Goal: Information Seeking & Learning: Learn about a topic

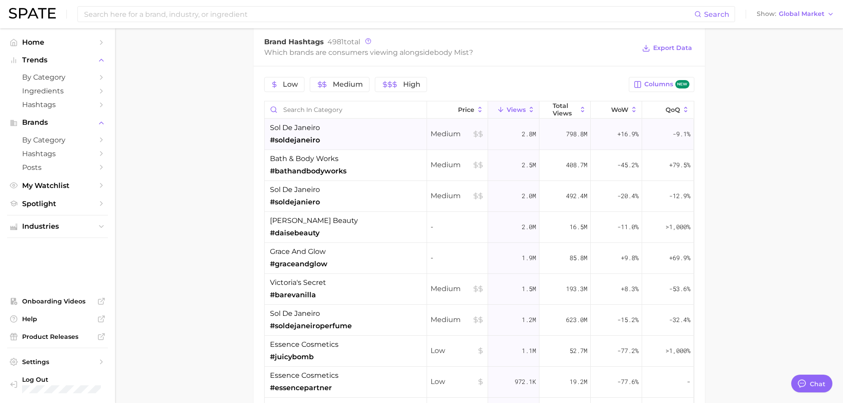
click at [318, 132] on span "sol de janeiro" at bounding box center [295, 128] width 50 height 11
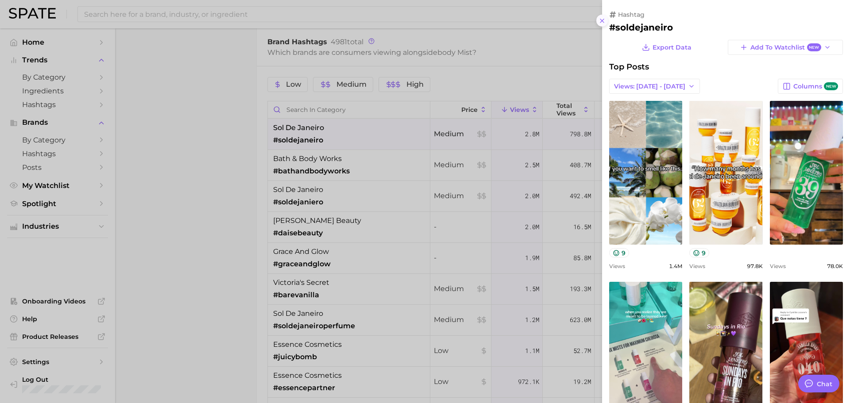
click at [605, 22] on button at bounding box center [602, 21] width 12 height 12
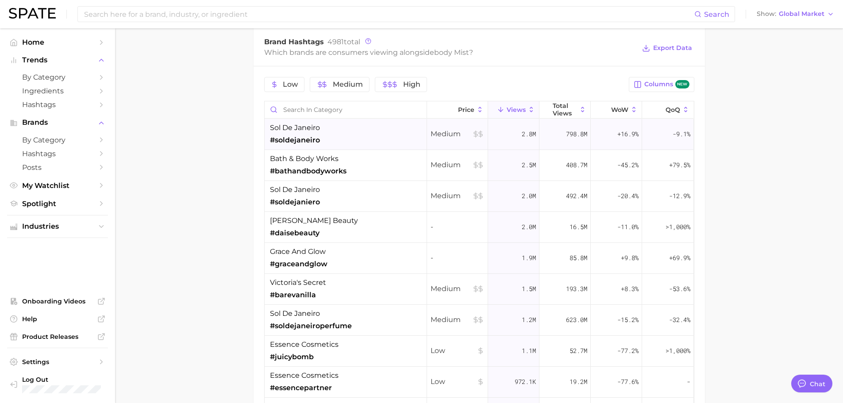
click at [282, 142] on span "#soldejaneiro" at bounding box center [295, 140] width 50 height 11
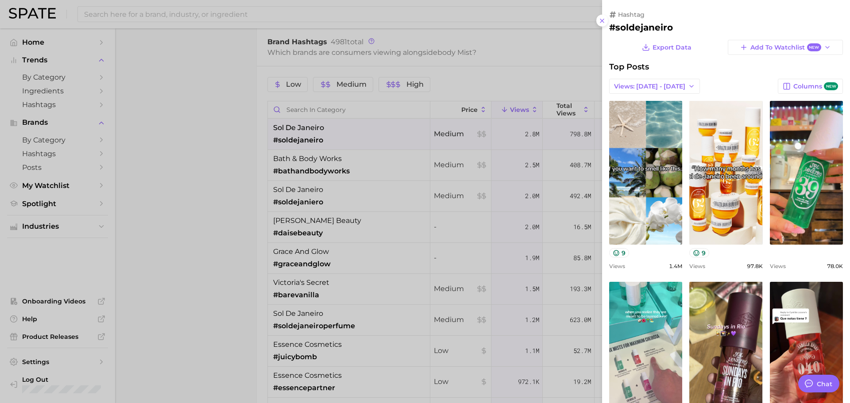
click at [442, 124] on div at bounding box center [425, 201] width 850 height 403
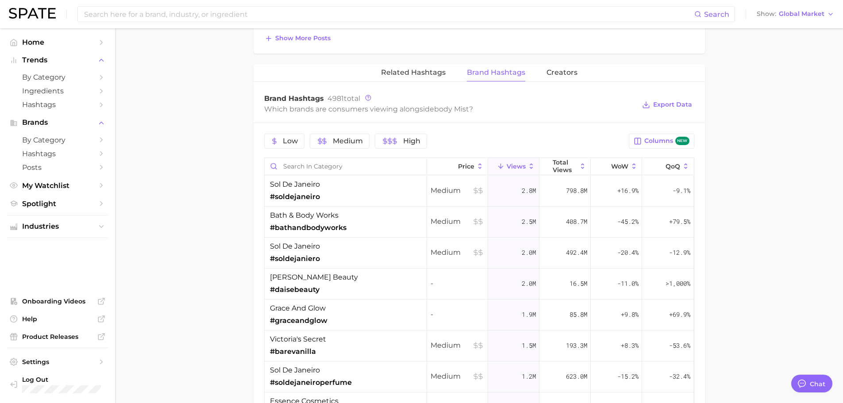
scroll to position [575, 0]
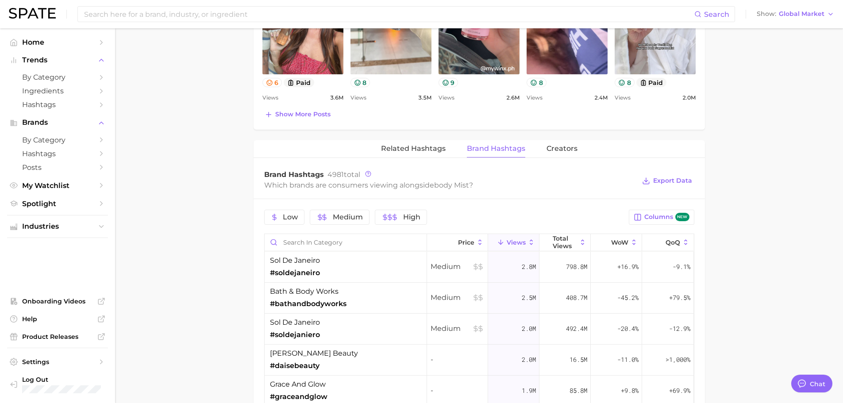
drag, startPoint x: 438, startPoint y: 148, endPoint x: 333, endPoint y: 151, distance: 104.5
click at [333, 151] on div "Related Hashtags Brand Hashtags Creators" at bounding box center [479, 149] width 451 height 18
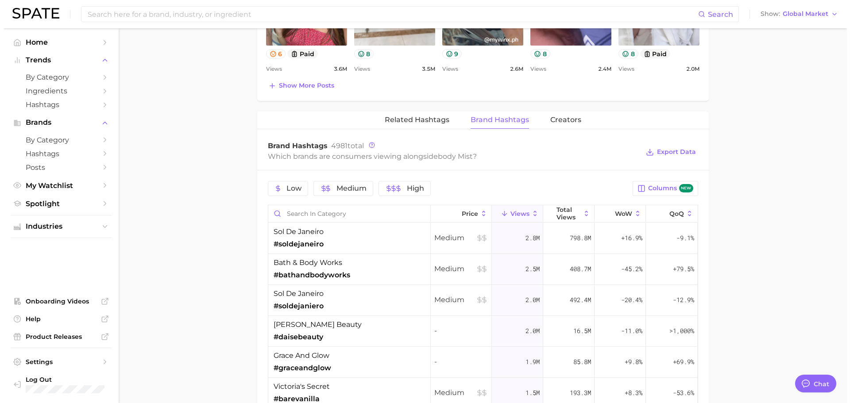
scroll to position [620, 0]
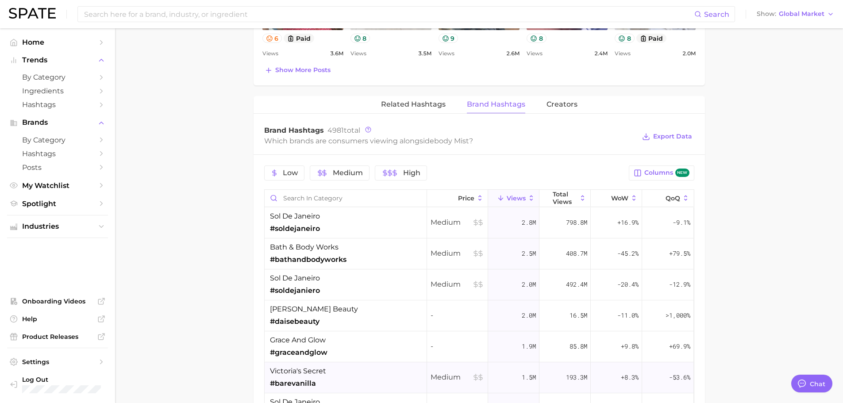
click at [353, 384] on div "victoria's secret #barevanilla" at bounding box center [346, 377] width 162 height 31
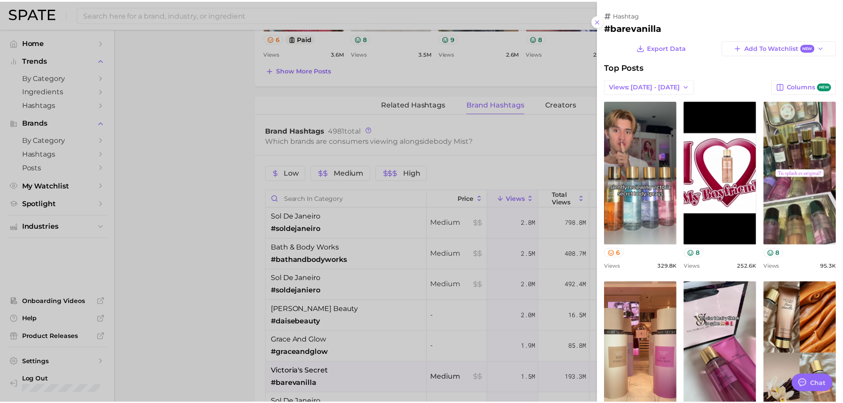
scroll to position [0, 0]
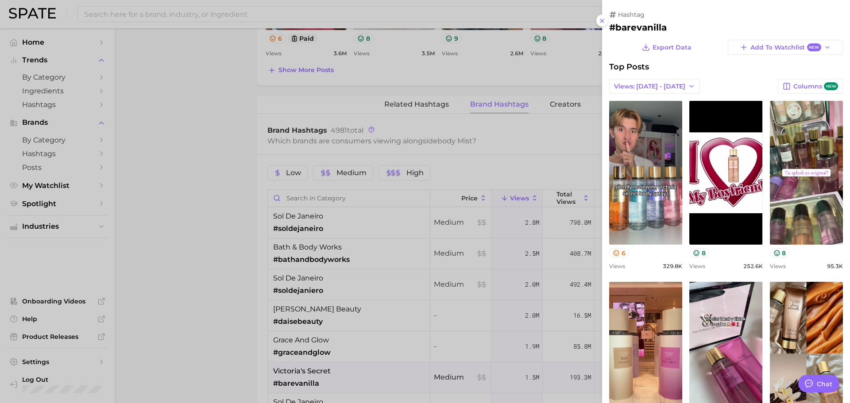
click at [393, 94] on div at bounding box center [425, 201] width 850 height 403
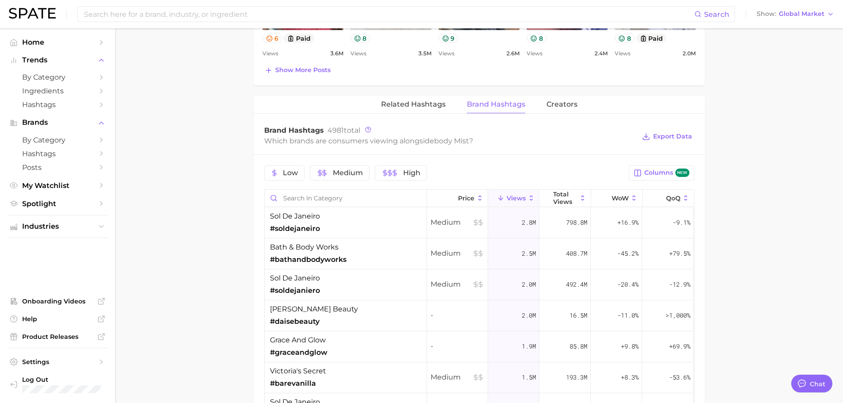
click at [396, 103] on span "Related Hashtags" at bounding box center [413, 104] width 65 height 8
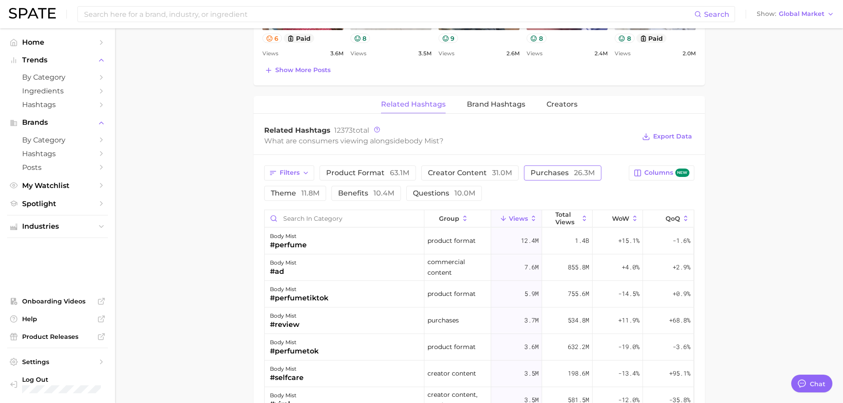
click at [531, 171] on span "purchases 26.3m" at bounding box center [563, 173] width 64 height 7
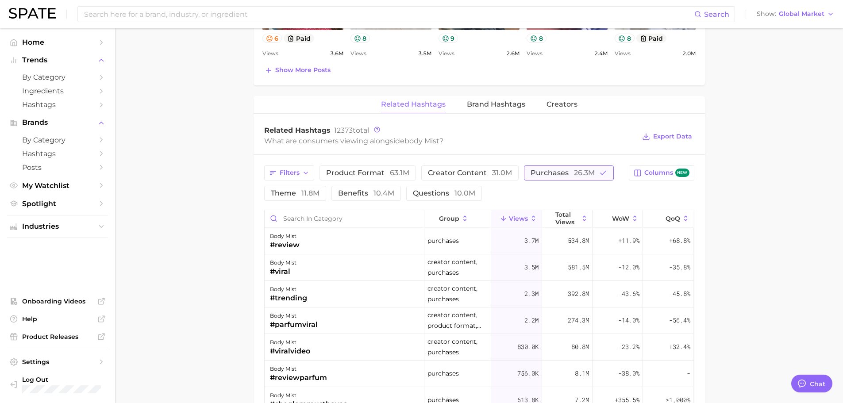
click at [561, 177] on span "purchases 26.3m" at bounding box center [563, 173] width 64 height 7
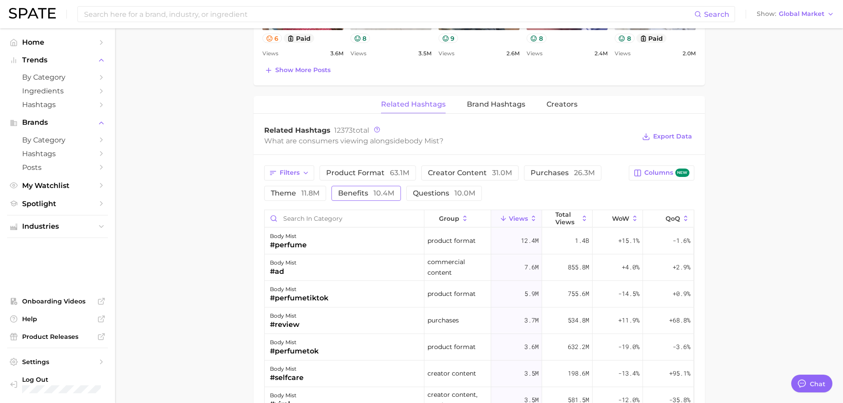
click at [365, 195] on span "benefits 10.4m" at bounding box center [366, 193] width 56 height 7
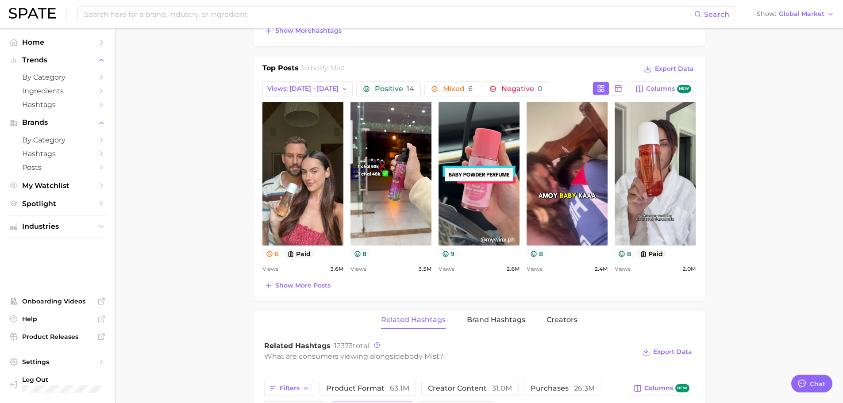
scroll to position [487, 0]
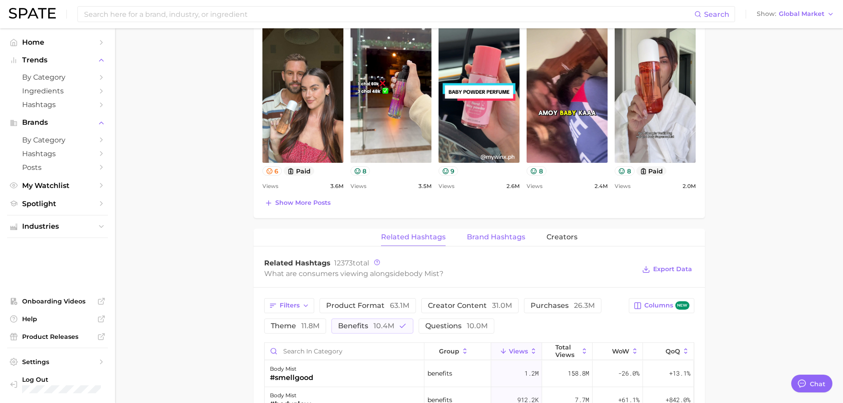
click at [507, 241] on span "Brand Hashtags" at bounding box center [496, 237] width 58 height 8
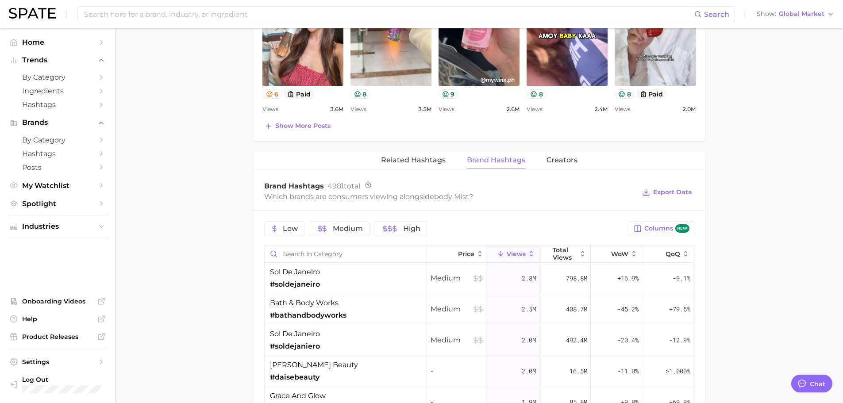
scroll to position [575, 0]
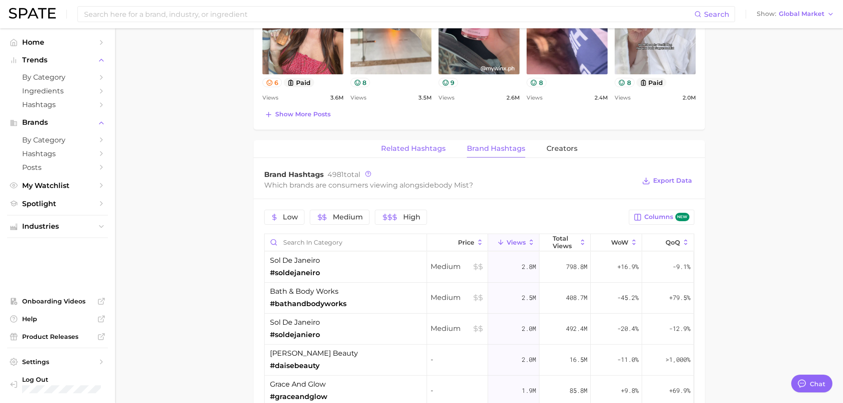
click at [408, 148] on span "Related Hashtags" at bounding box center [413, 149] width 65 height 8
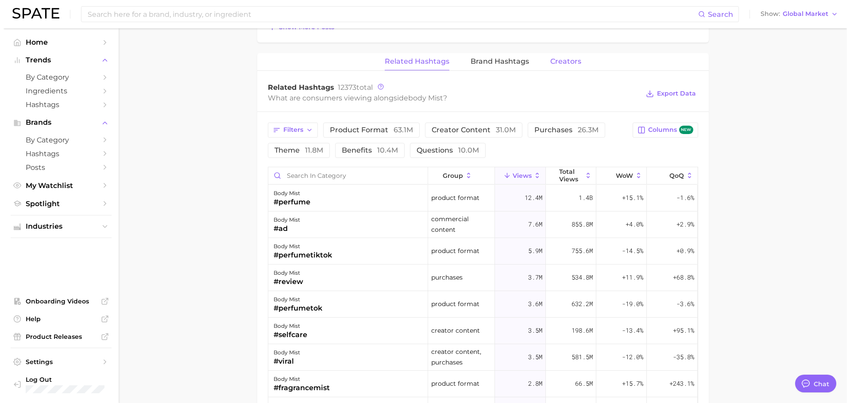
scroll to position [620, 0]
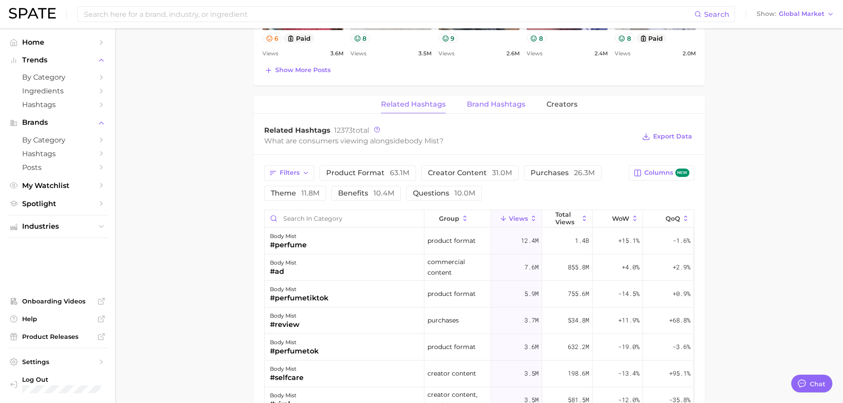
click at [511, 102] on span "Brand Hashtags" at bounding box center [496, 104] width 58 height 8
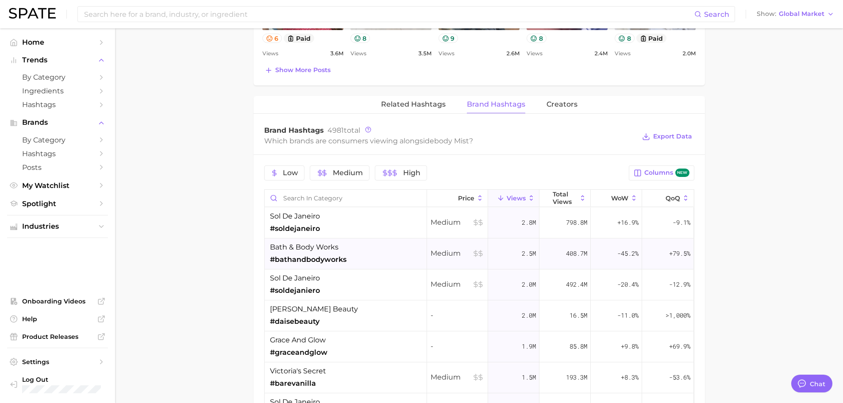
click at [365, 253] on div "bath & body works #bathandbodyworks" at bounding box center [346, 254] width 162 height 31
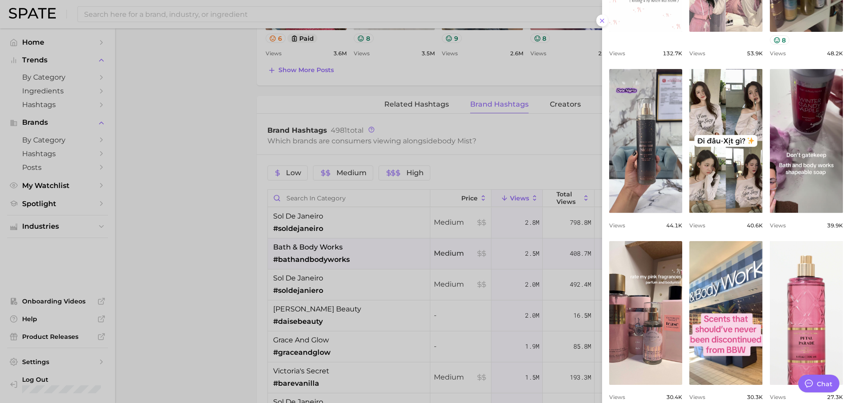
scroll to position [240, 0]
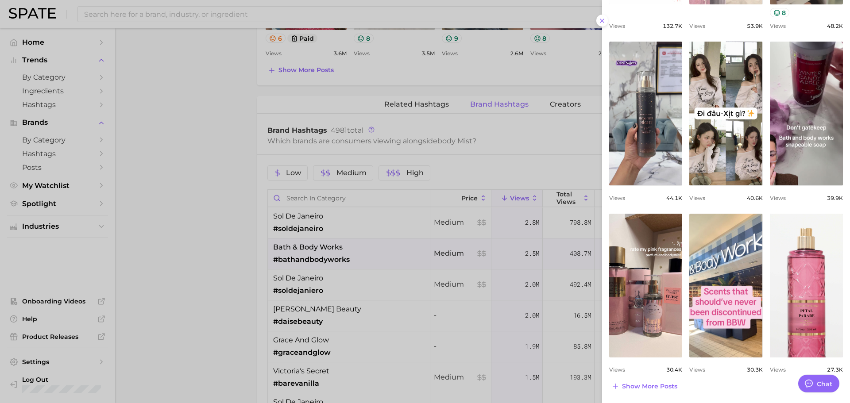
click at [390, 212] on div at bounding box center [425, 201] width 850 height 403
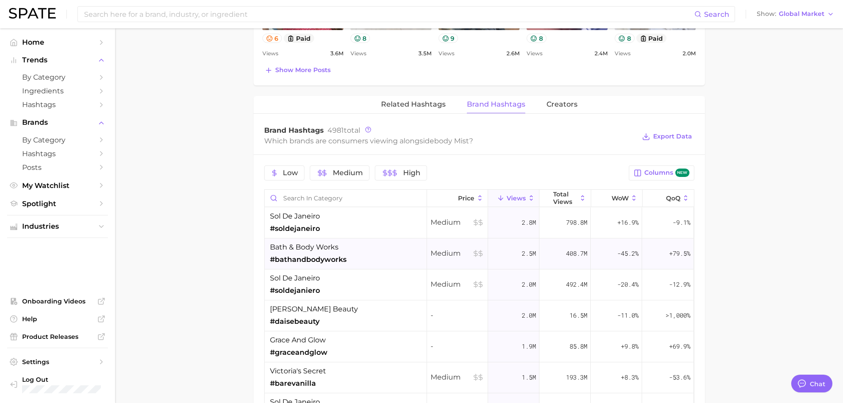
click at [351, 254] on div "bath & body works #bathandbodyworks" at bounding box center [346, 254] width 162 height 31
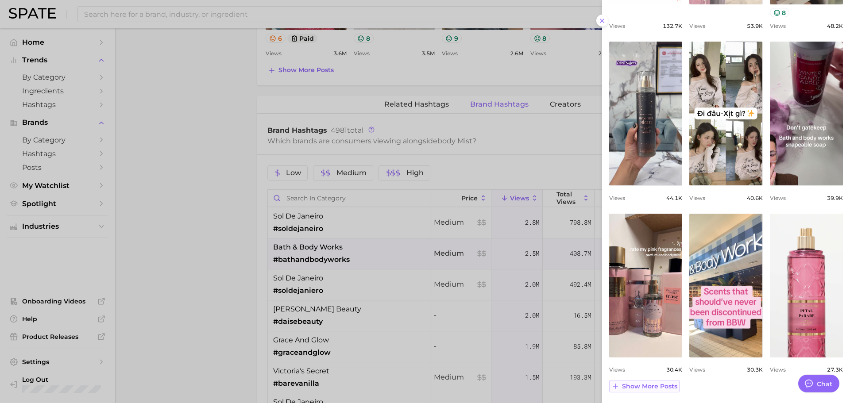
click at [658, 391] on button "Show more posts" at bounding box center [644, 386] width 70 height 12
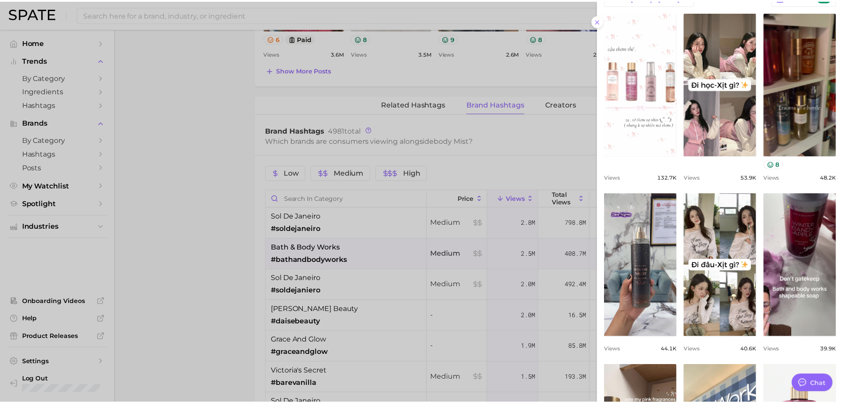
scroll to position [67, 0]
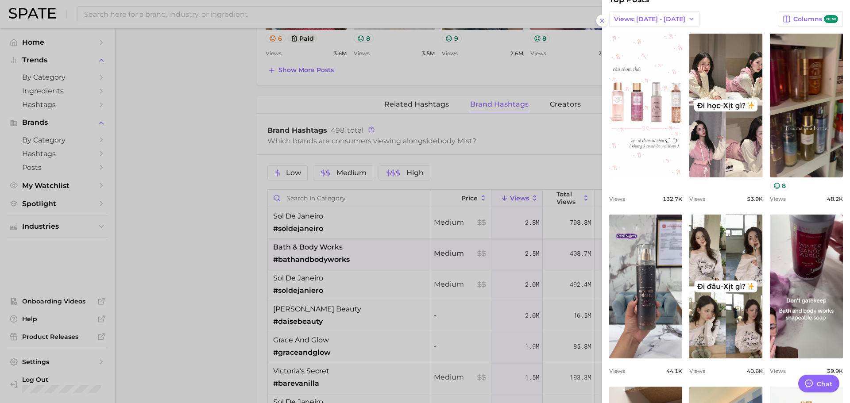
click at [467, 125] on div at bounding box center [425, 201] width 850 height 403
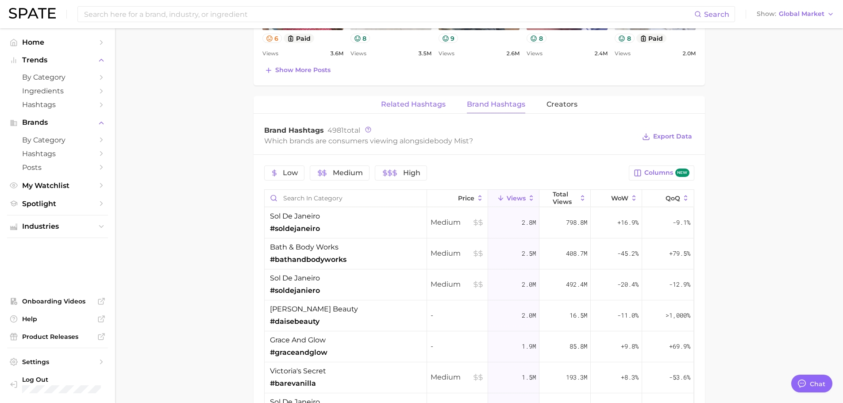
click at [427, 104] on span "Related Hashtags" at bounding box center [413, 104] width 65 height 8
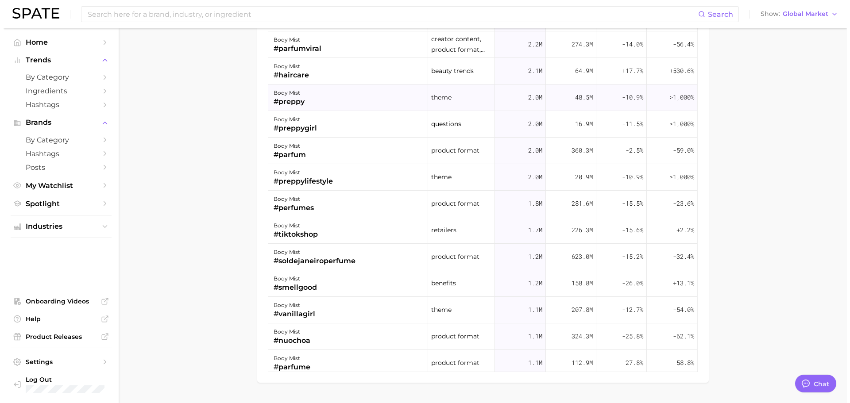
scroll to position [840, 0]
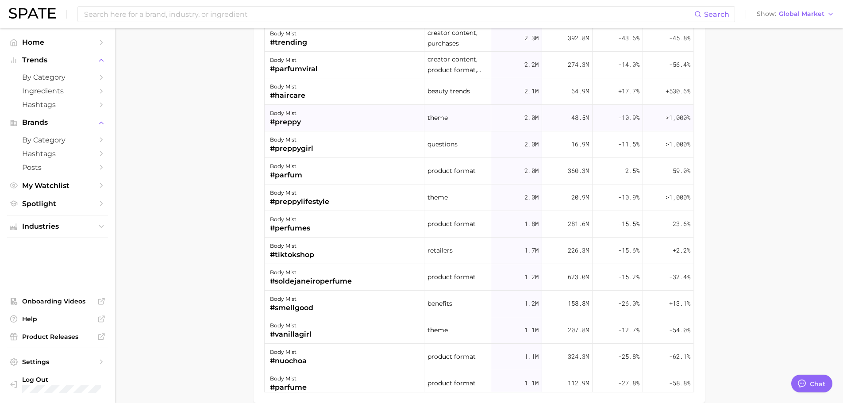
click at [294, 113] on div "body mist" at bounding box center [285, 113] width 31 height 11
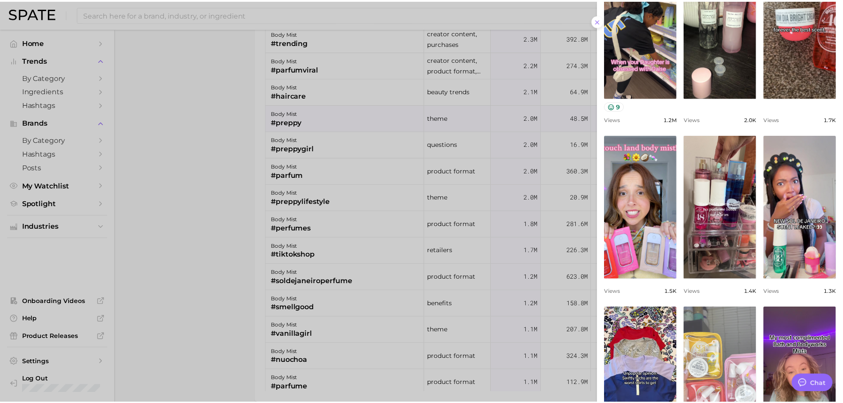
scroll to position [0, 0]
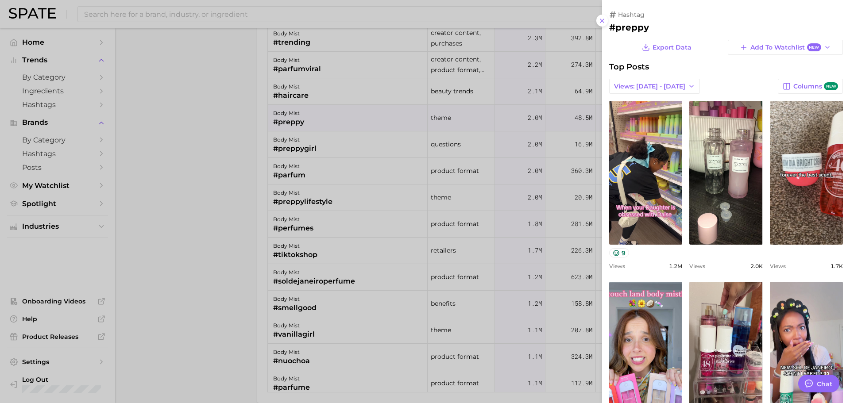
click at [503, 112] on div at bounding box center [425, 201] width 850 height 403
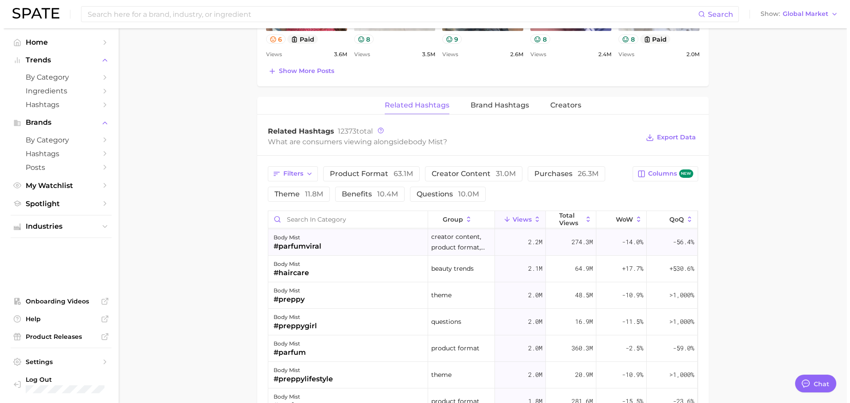
scroll to position [266, 0]
click at [309, 299] on div "body mist #preppy" at bounding box center [345, 295] width 160 height 27
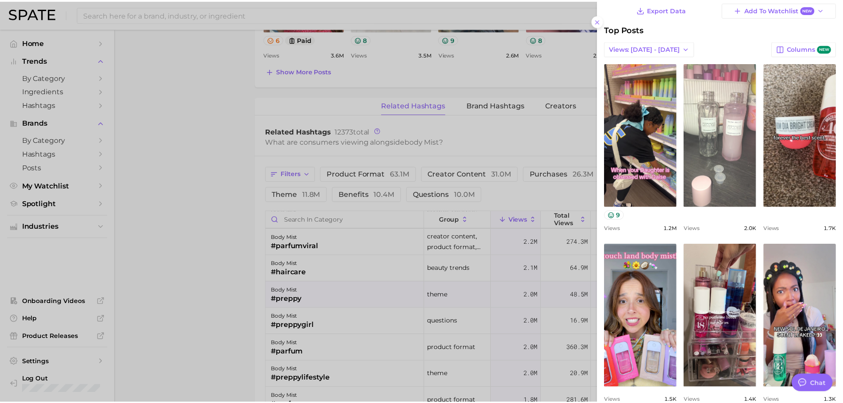
scroll to position [0, 0]
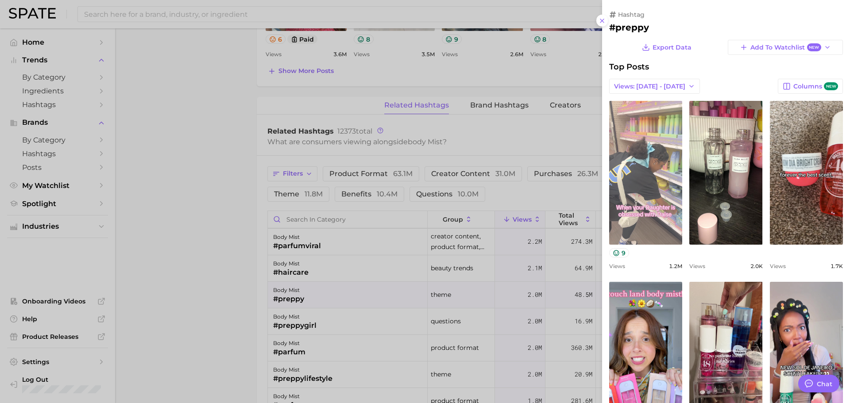
click at [655, 140] on link "view post on TikTok" at bounding box center [645, 173] width 73 height 144
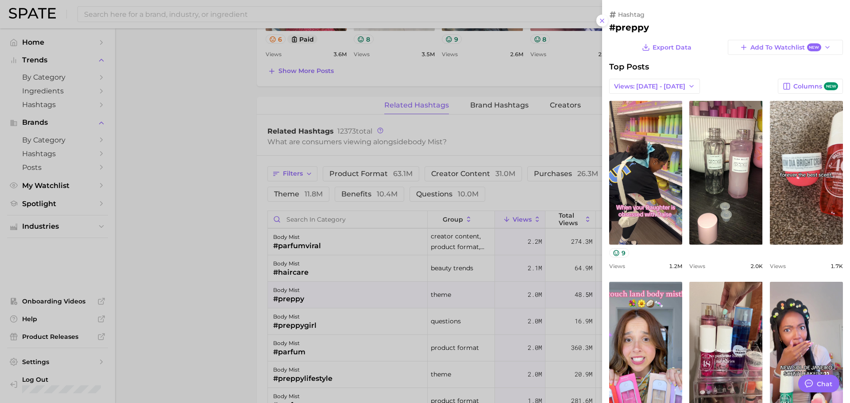
click at [429, 215] on div at bounding box center [425, 201] width 850 height 403
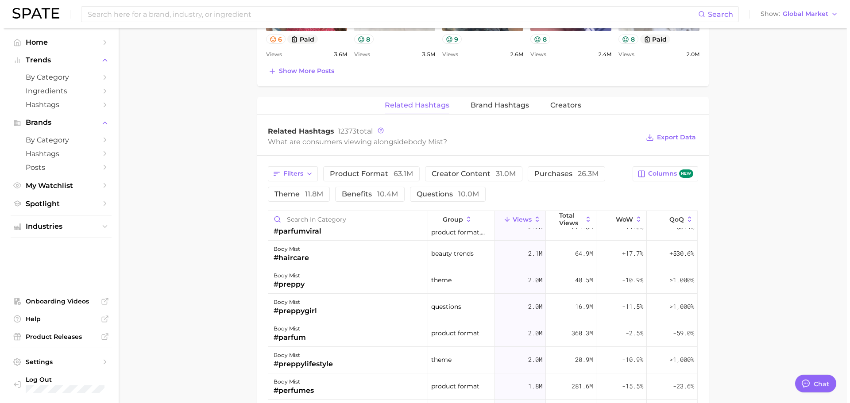
scroll to position [266, 0]
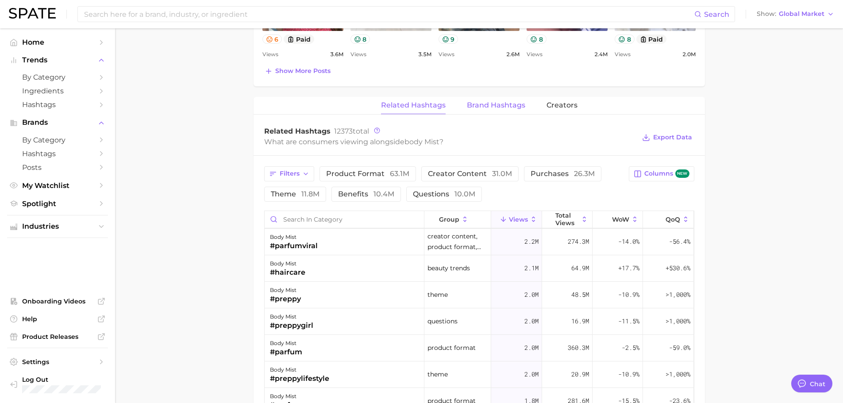
click at [509, 105] on span "Brand Hashtags" at bounding box center [496, 105] width 58 height 8
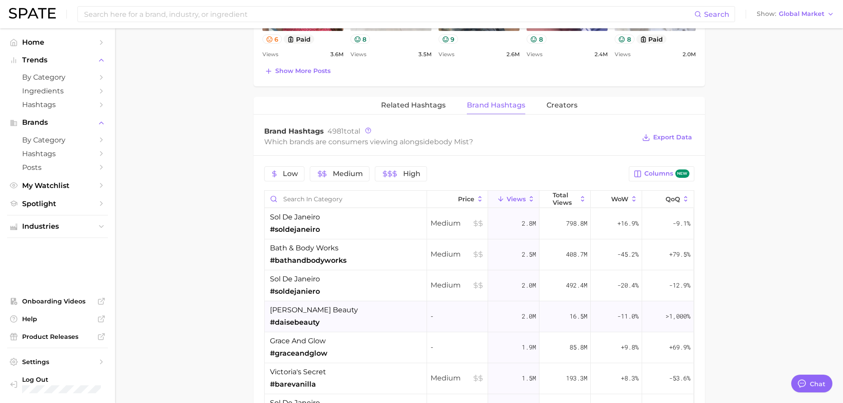
click at [344, 322] on div "daise beauty #daisebeauty" at bounding box center [346, 316] width 162 height 31
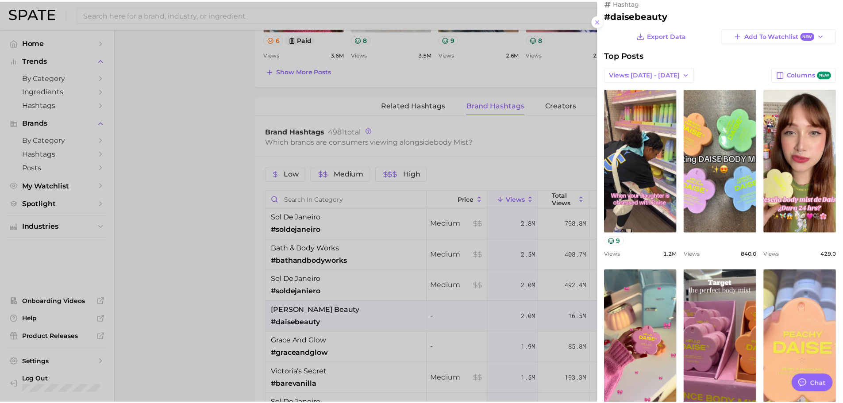
scroll to position [0, 0]
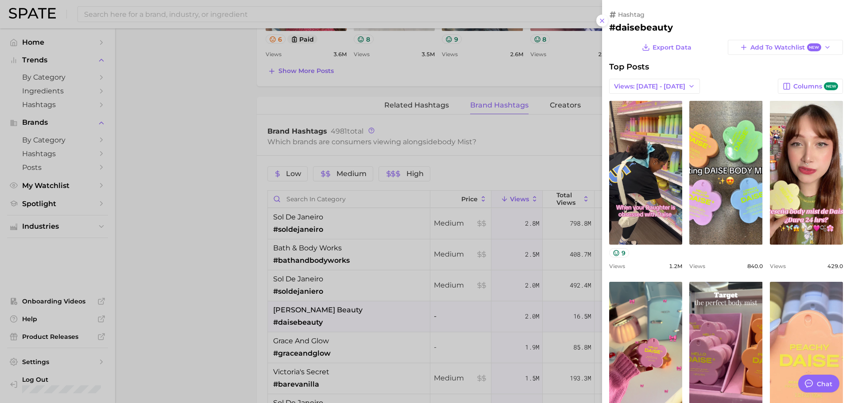
click at [519, 103] on div at bounding box center [425, 201] width 850 height 403
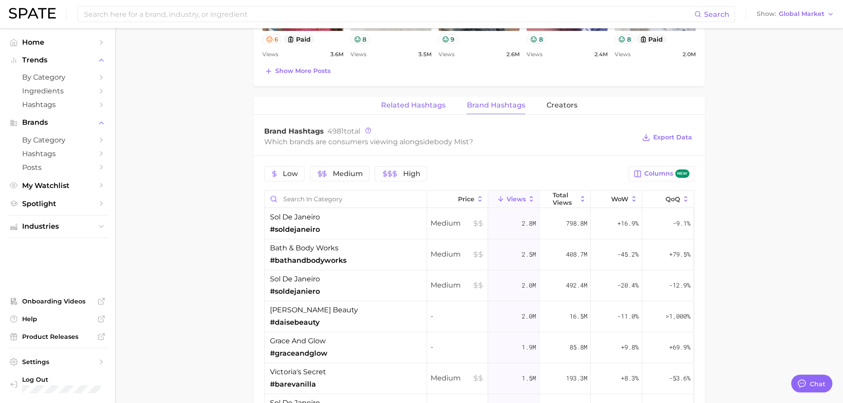
click at [413, 110] on button "Related Hashtags" at bounding box center [413, 105] width 65 height 17
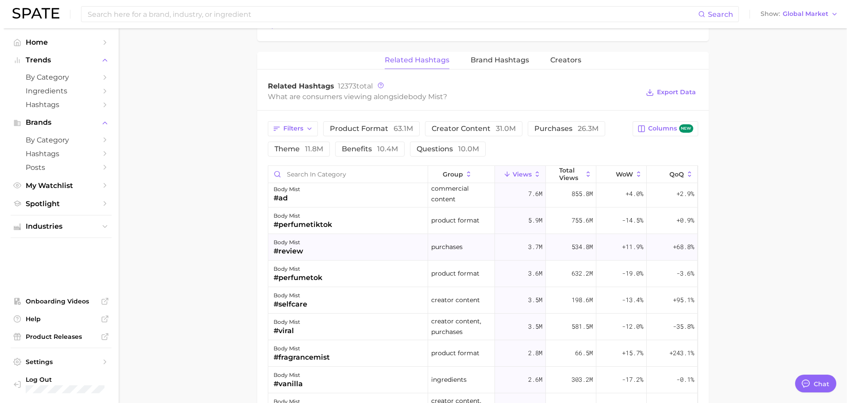
scroll to position [44, 0]
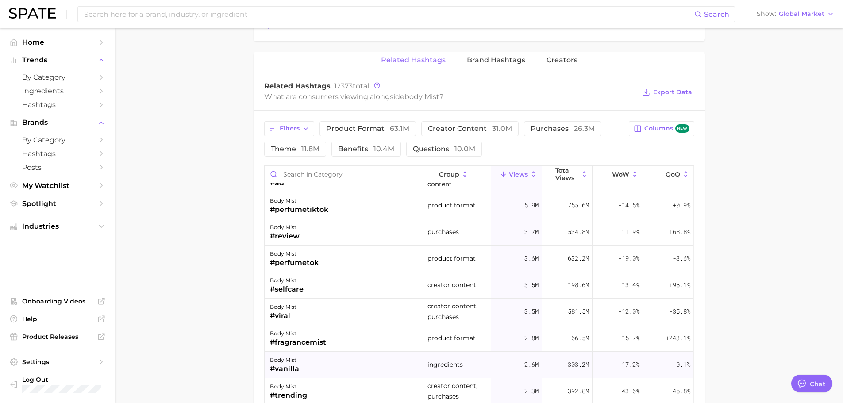
click at [307, 366] on div "body mist #vanilla" at bounding box center [345, 365] width 160 height 27
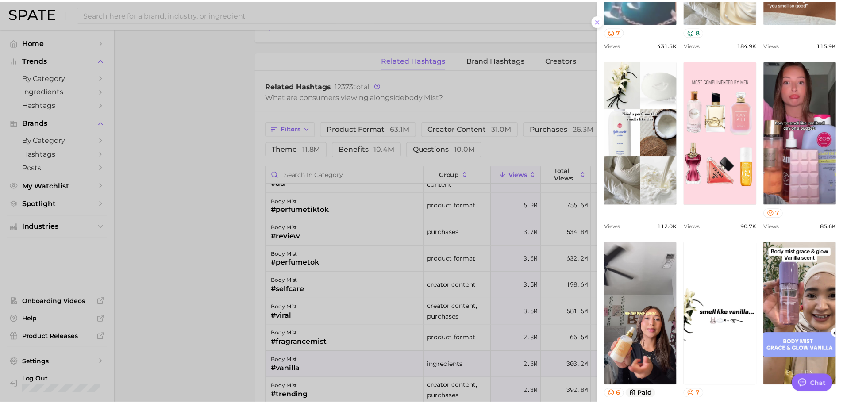
scroll to position [259, 0]
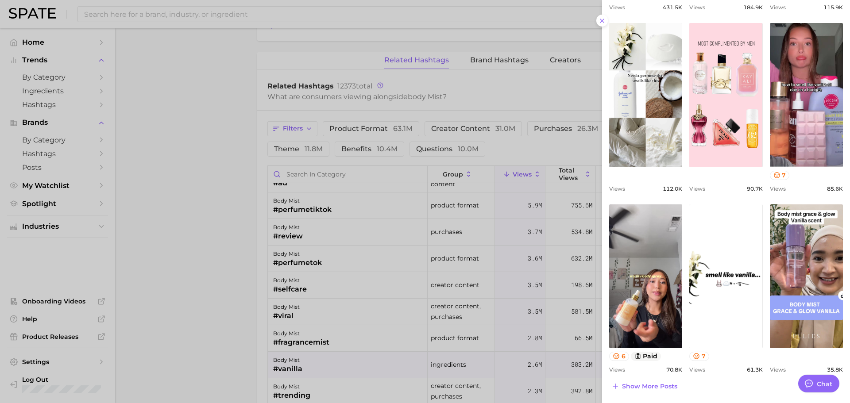
click at [210, 189] on div at bounding box center [425, 201] width 850 height 403
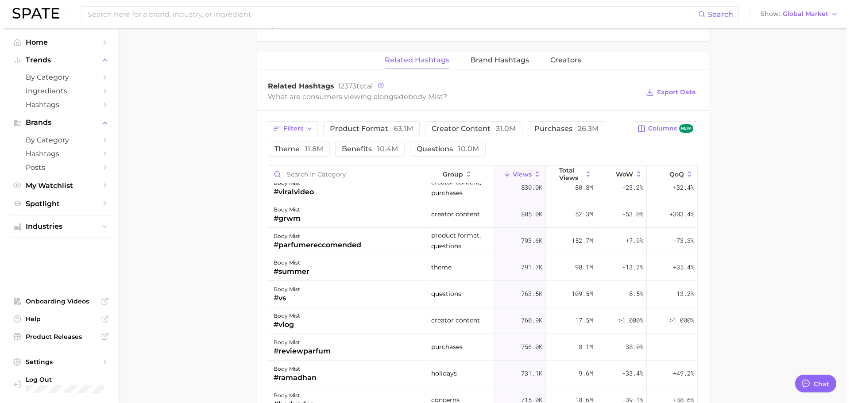
scroll to position [0, 0]
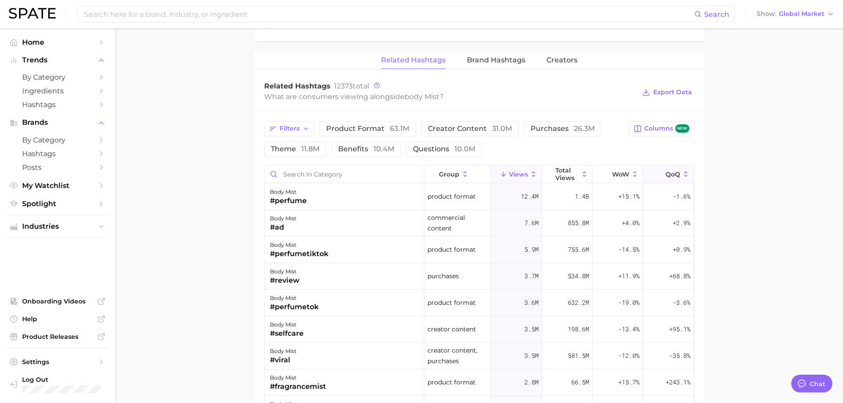
click at [666, 173] on span "QoQ" at bounding box center [673, 174] width 15 height 7
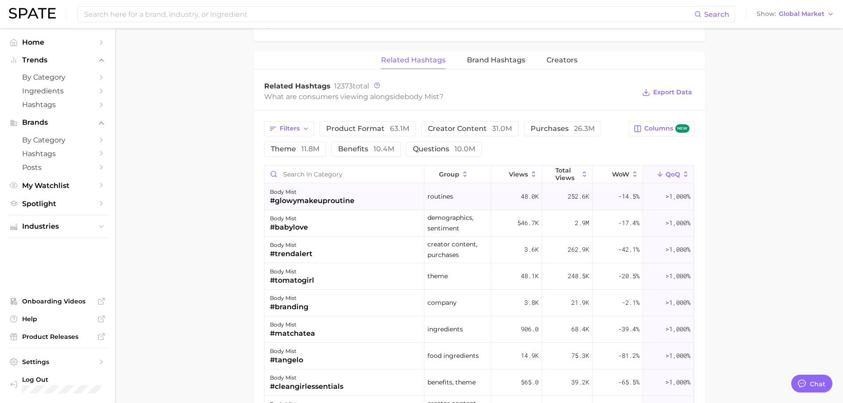
click at [350, 204] on div "#glowymakeuproutine" at bounding box center [312, 201] width 85 height 11
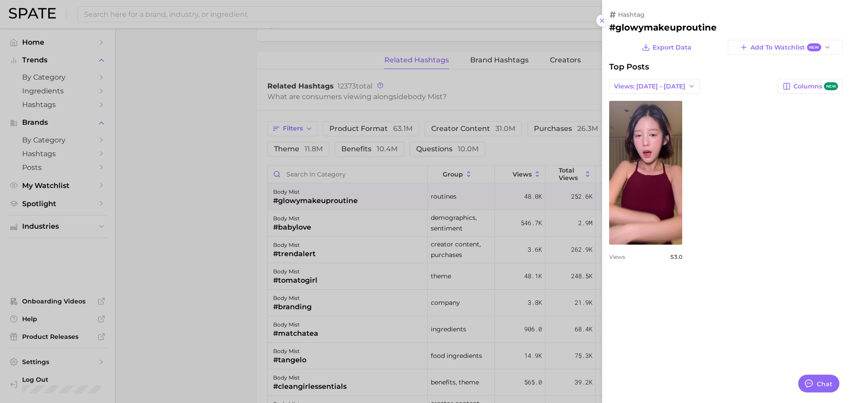
click at [604, 23] on icon at bounding box center [601, 20] width 7 height 7
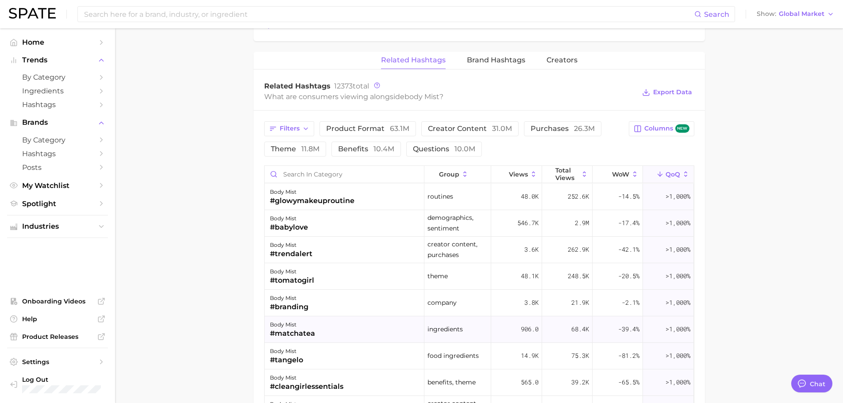
click at [335, 325] on div "body mist #matchatea" at bounding box center [345, 329] width 160 height 27
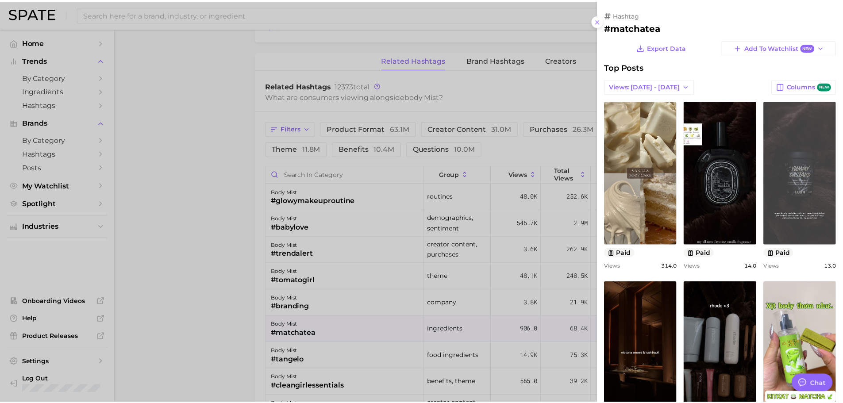
scroll to position [66, 0]
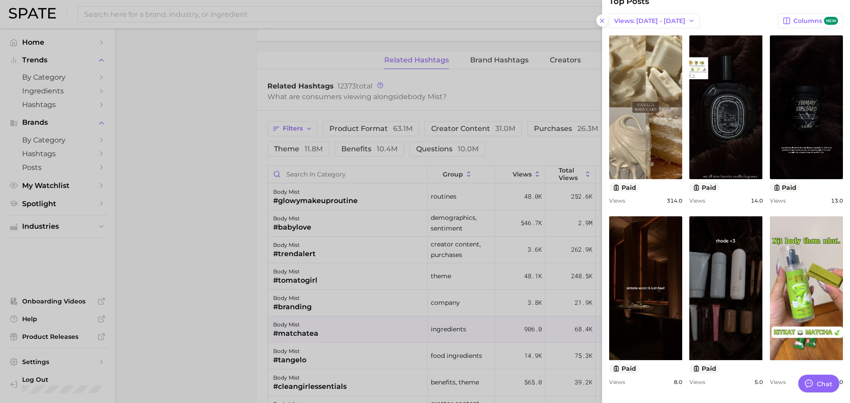
click at [202, 195] on div at bounding box center [425, 201] width 850 height 403
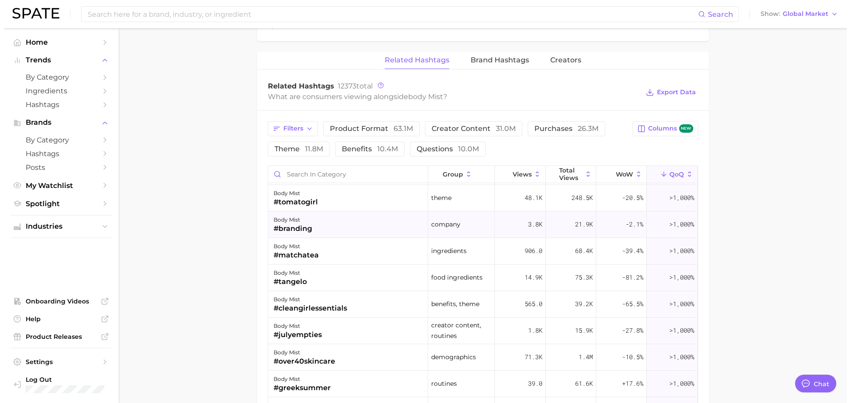
scroll to position [0, 0]
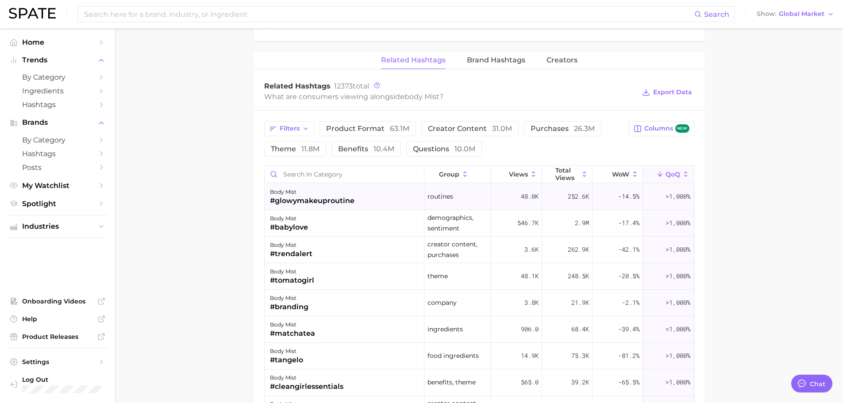
click at [388, 197] on div "body mist #glowymakeuproutine" at bounding box center [345, 197] width 160 height 27
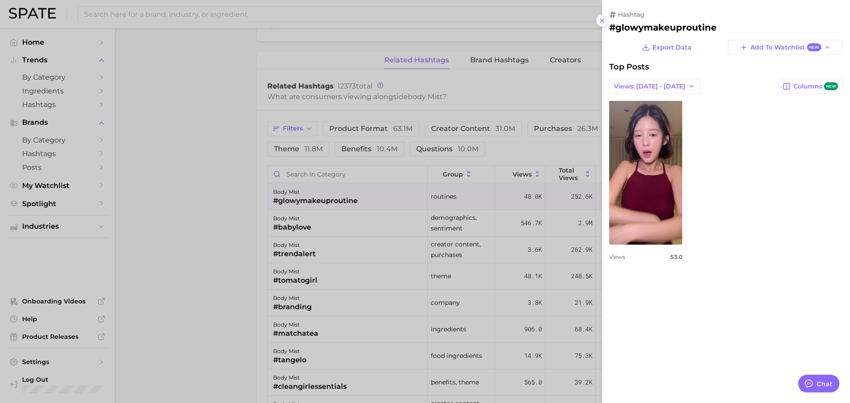
click at [602, 21] on line at bounding box center [602, 21] width 4 height 4
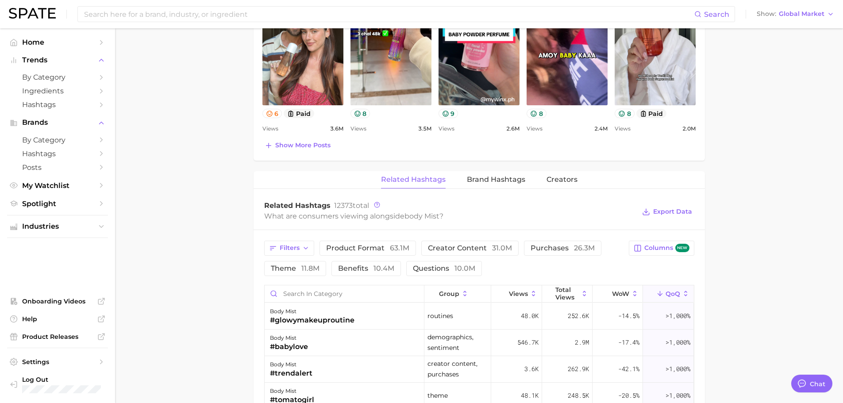
scroll to position [531, 0]
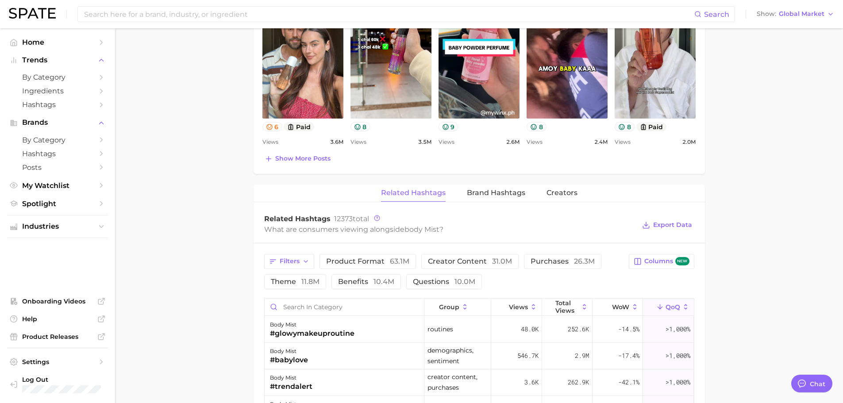
click at [666, 307] on span "QoQ" at bounding box center [673, 307] width 15 height 7
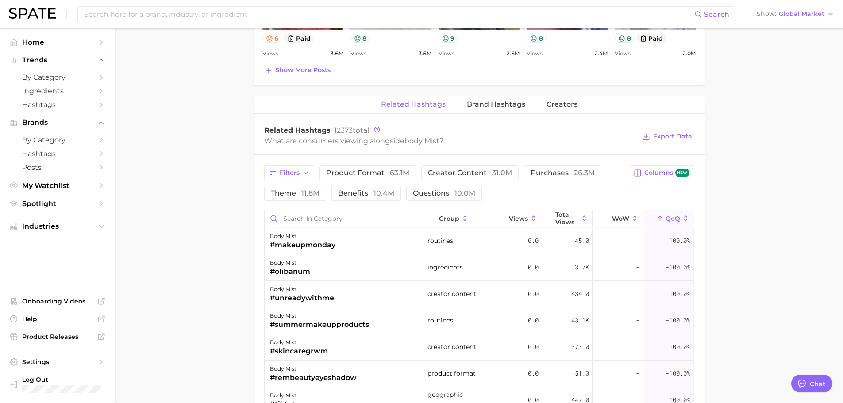
scroll to position [664, 0]
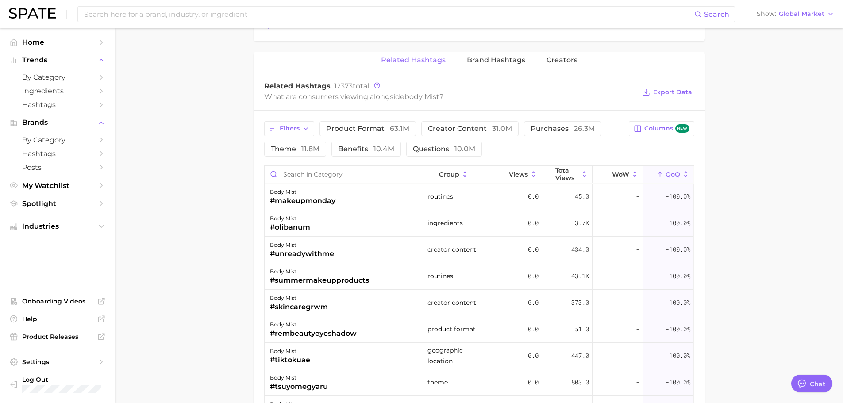
click at [666, 175] on span "QoQ" at bounding box center [673, 174] width 15 height 7
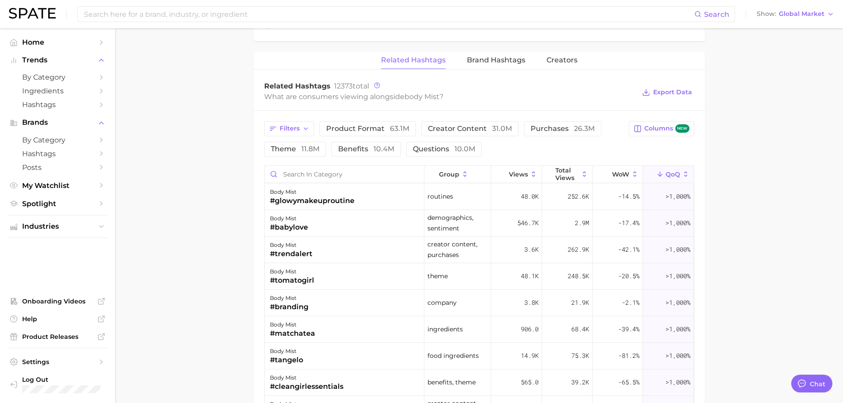
click at [666, 175] on span "QoQ" at bounding box center [673, 174] width 15 height 7
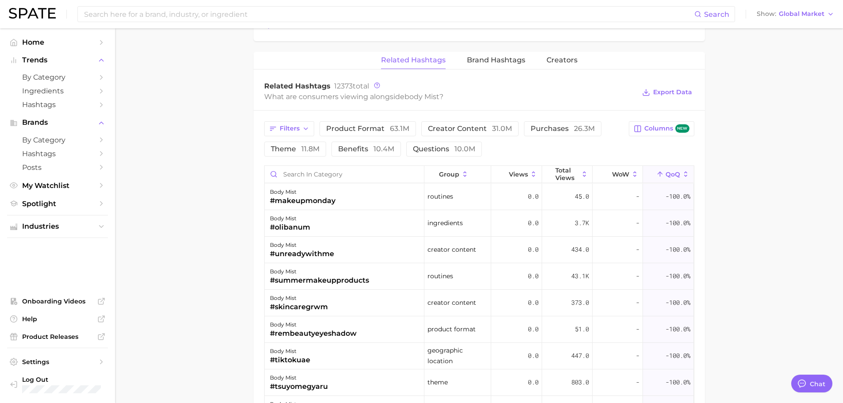
click at [422, 69] on button "Related Hashtags" at bounding box center [413, 60] width 65 height 17
click at [482, 63] on span "Brand Hashtags" at bounding box center [496, 60] width 58 height 8
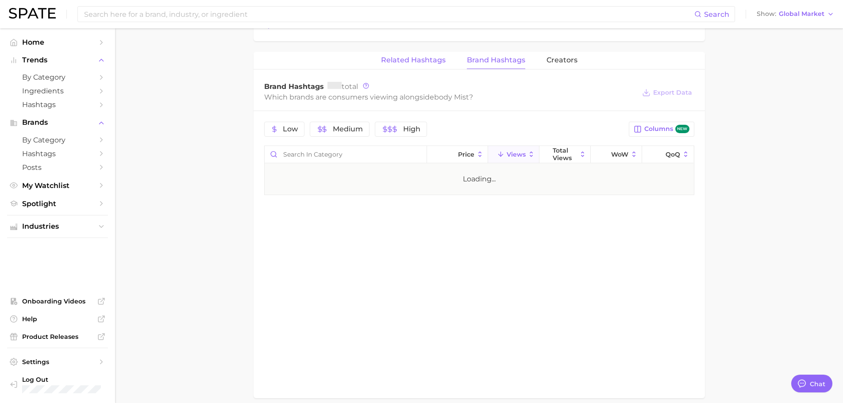
click at [420, 61] on span "Related Hashtags" at bounding box center [413, 60] width 65 height 8
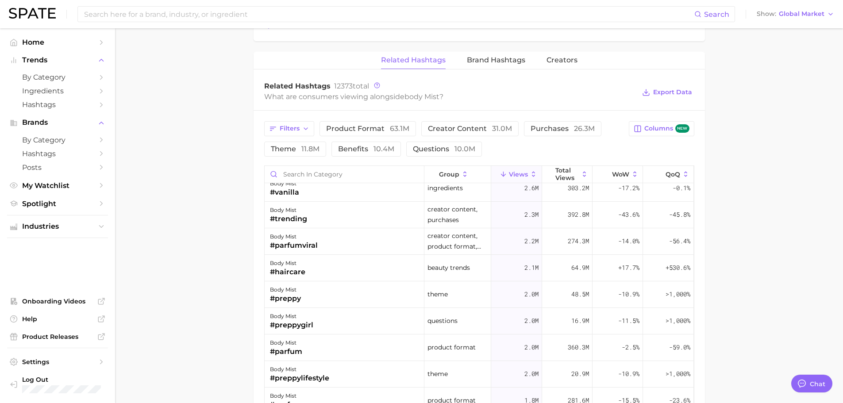
scroll to position [221, 0]
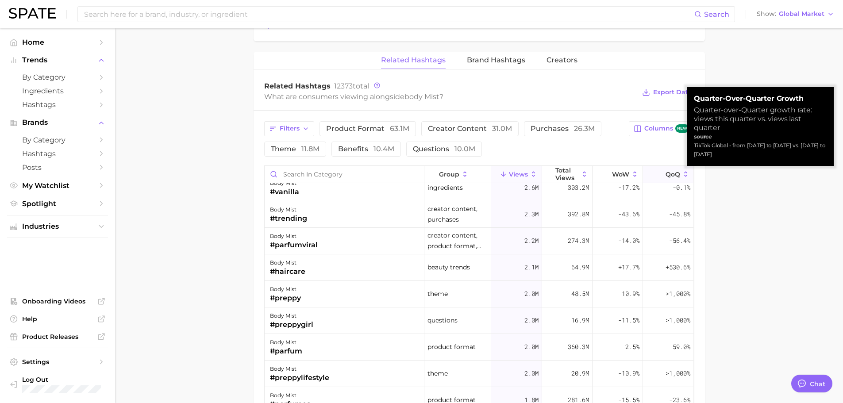
click at [666, 171] on span "QoQ" at bounding box center [673, 174] width 15 height 7
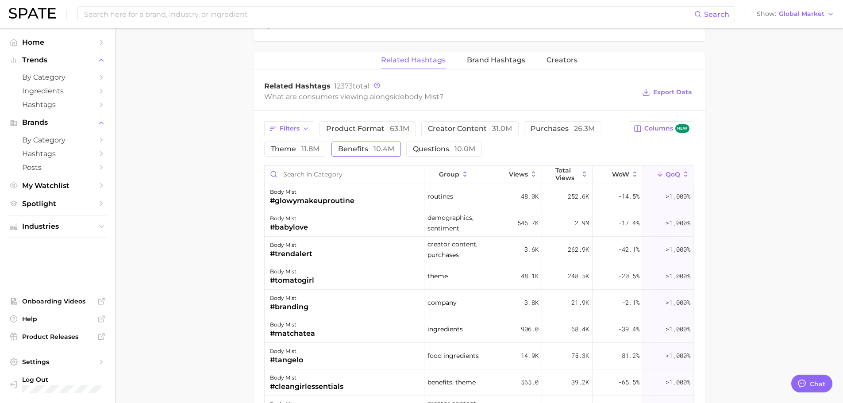
click at [367, 149] on span "benefits 10.4m" at bounding box center [366, 149] width 56 height 7
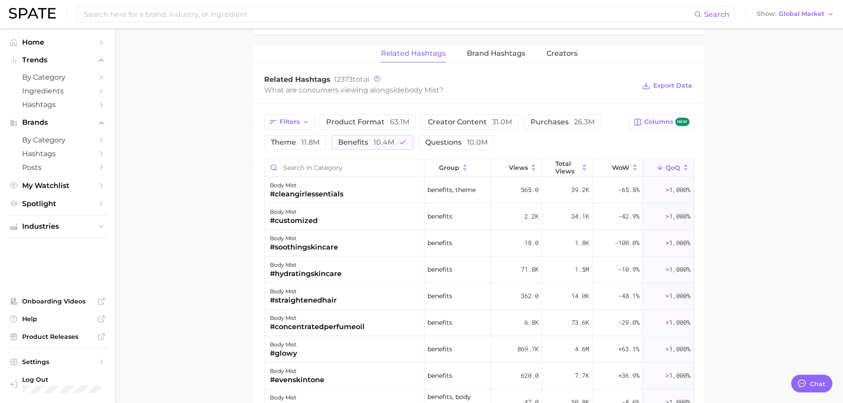
scroll to position [574, 0]
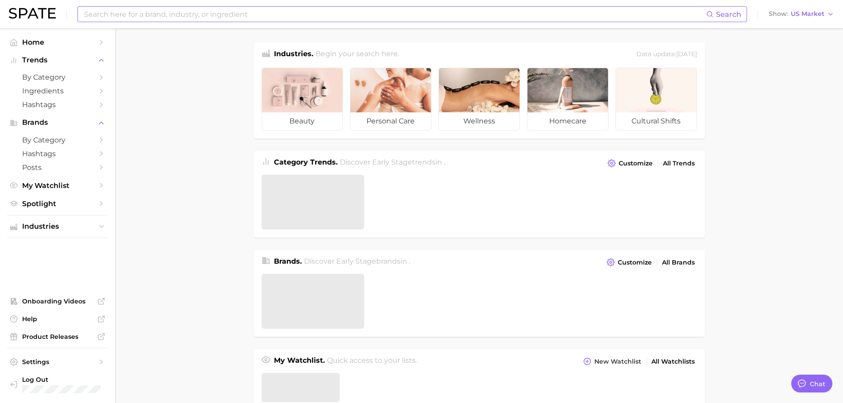
type textarea "x"
click at [327, 16] on input at bounding box center [394, 14] width 623 height 15
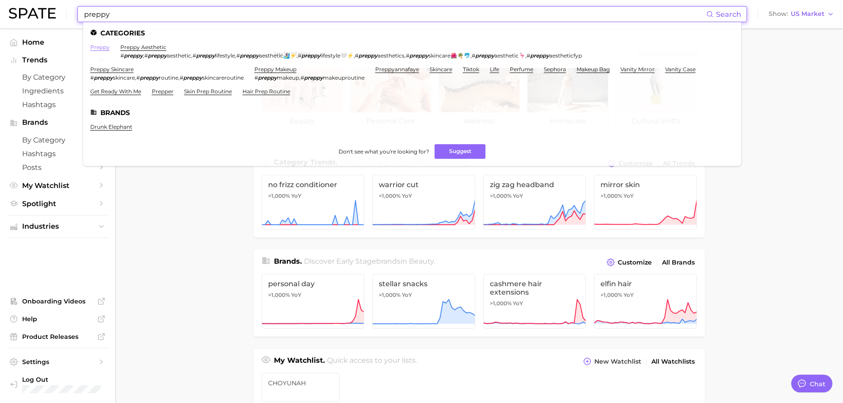
type input "preppy"
click at [104, 47] on link "preppy" at bounding box center [99, 47] width 19 height 7
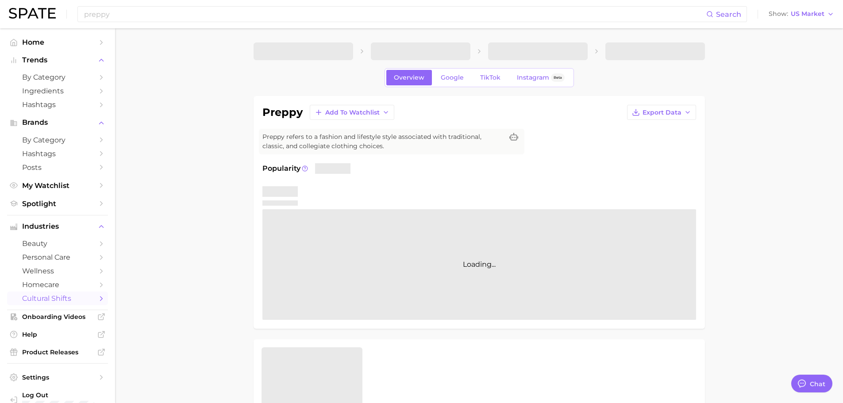
type textarea "x"
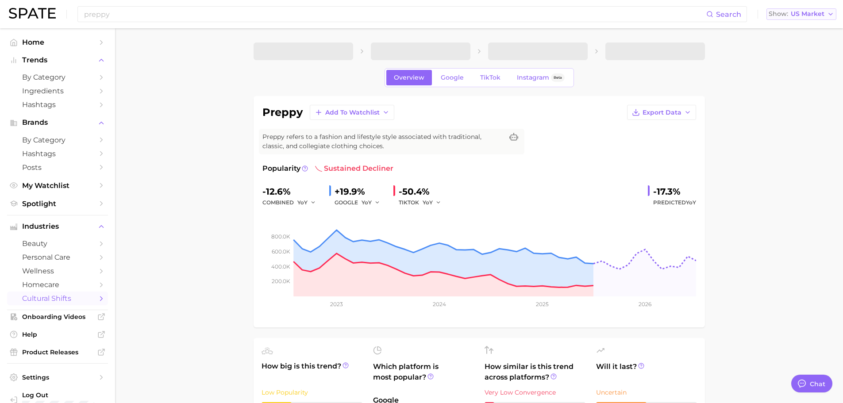
click at [787, 15] on span "Show" at bounding box center [778, 14] width 19 height 5
click at [796, 109] on button "Global" at bounding box center [805, 108] width 77 height 16
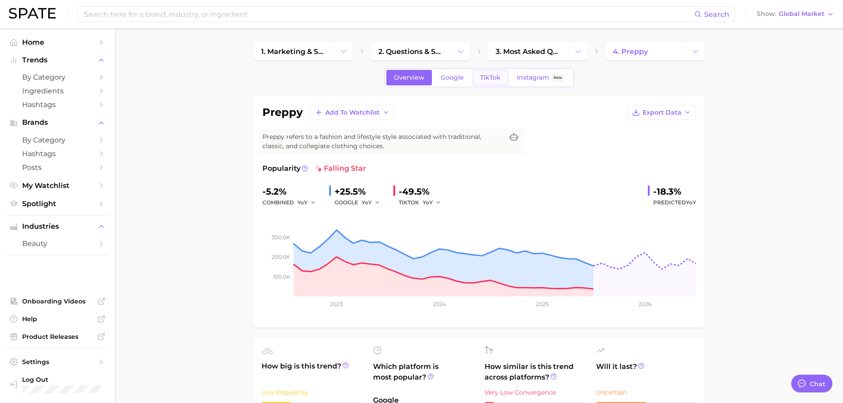
click at [500, 78] on link "TikTok" at bounding box center [490, 77] width 35 height 15
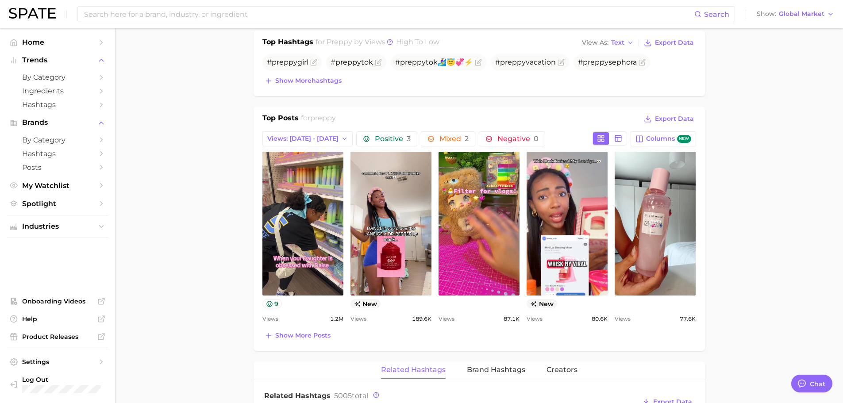
scroll to position [398, 0]
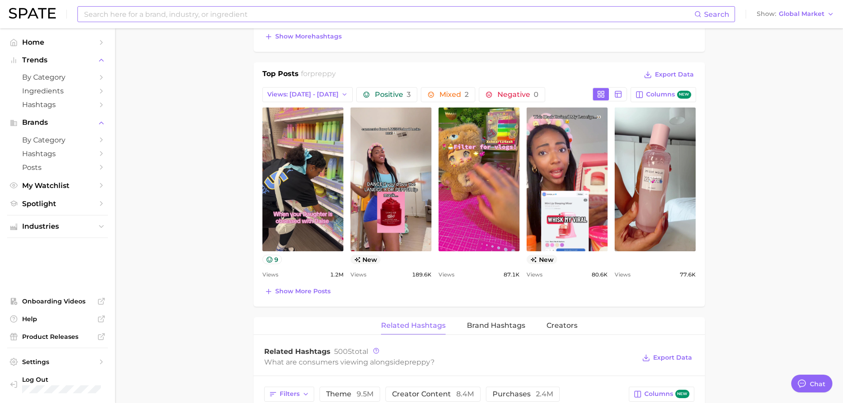
click at [175, 12] on input at bounding box center [388, 14] width 611 height 15
type input "[PERSON_NAME] beauty"
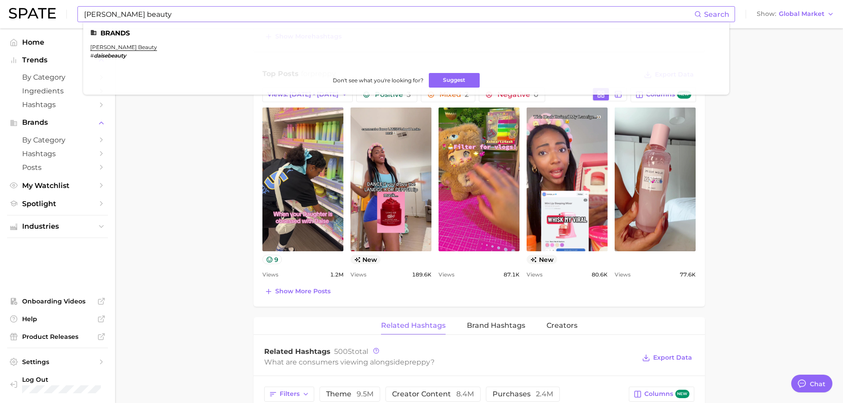
click at [118, 52] on li "[PERSON_NAME] beauty # daisebeauty" at bounding box center [123, 51] width 67 height 15
click at [118, 50] on link "[PERSON_NAME] beauty" at bounding box center [123, 47] width 67 height 7
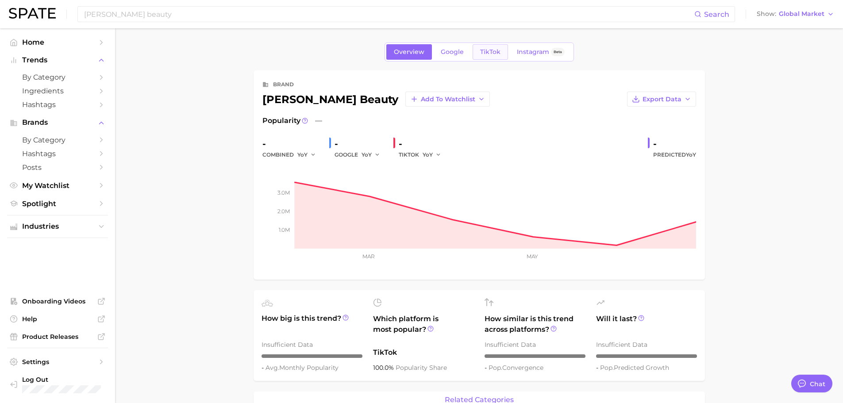
click at [487, 47] on link "TikTok" at bounding box center [490, 51] width 35 height 15
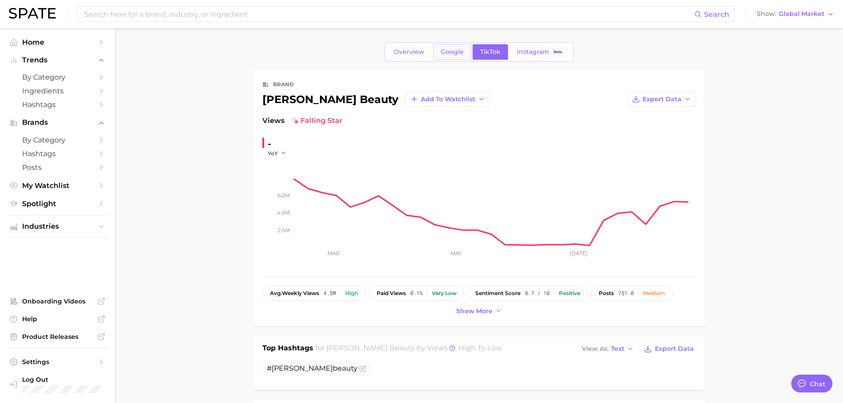
click at [462, 55] on span "Google" at bounding box center [452, 52] width 23 height 8
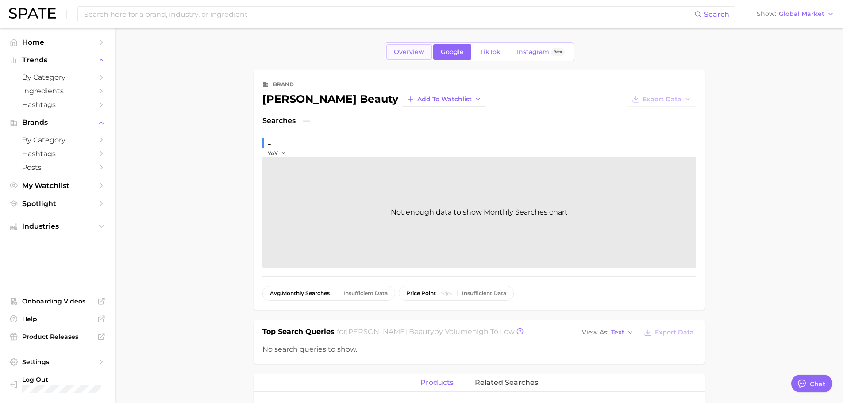
click at [401, 50] on span "Overview" at bounding box center [409, 52] width 31 height 8
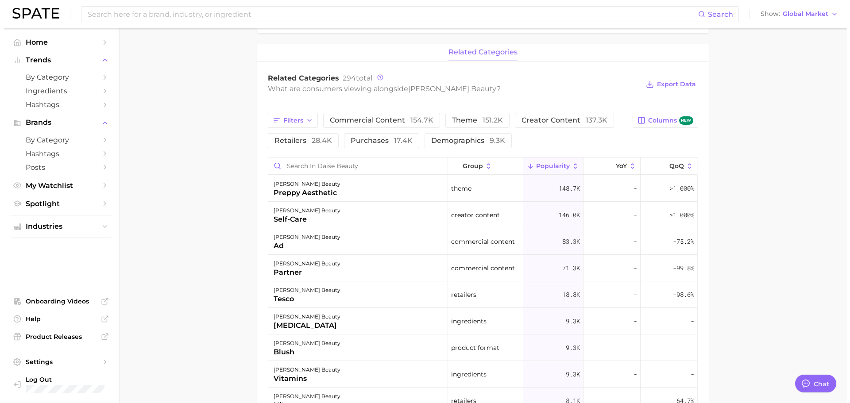
scroll to position [354, 0]
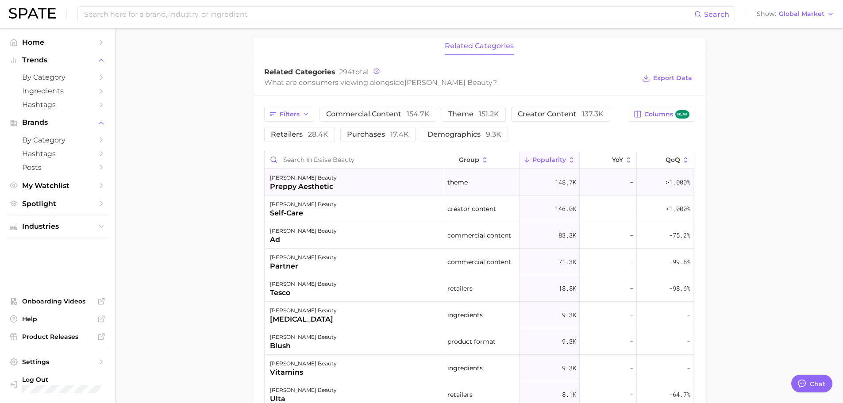
click at [379, 186] on div "[PERSON_NAME] beauty preppy aesthetic" at bounding box center [355, 182] width 180 height 27
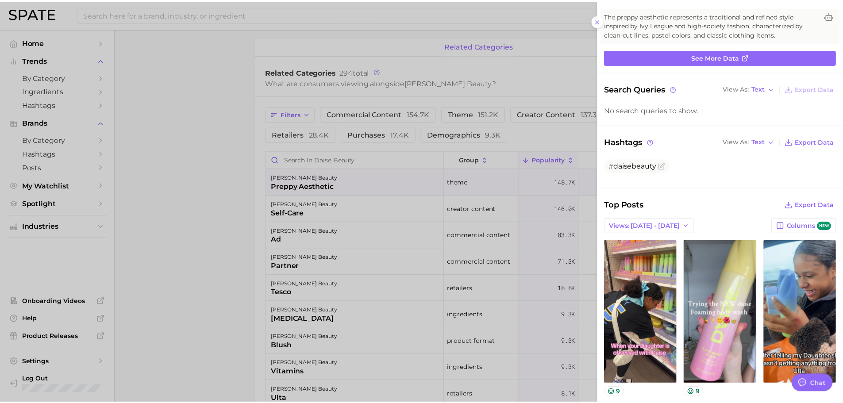
scroll to position [0, 0]
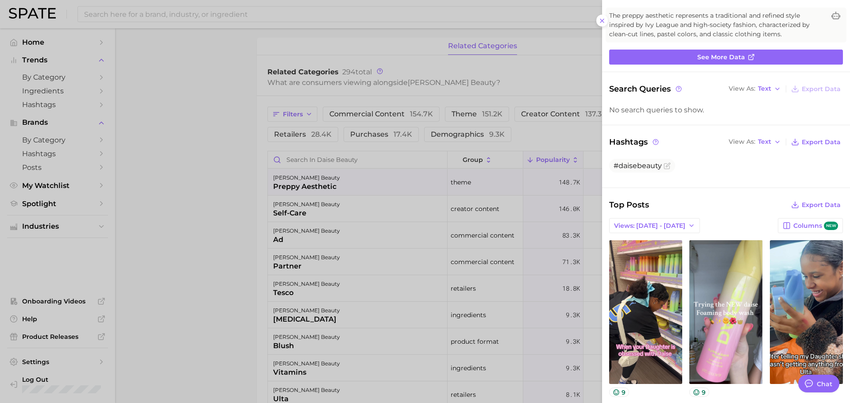
click at [351, 113] on div at bounding box center [425, 201] width 850 height 403
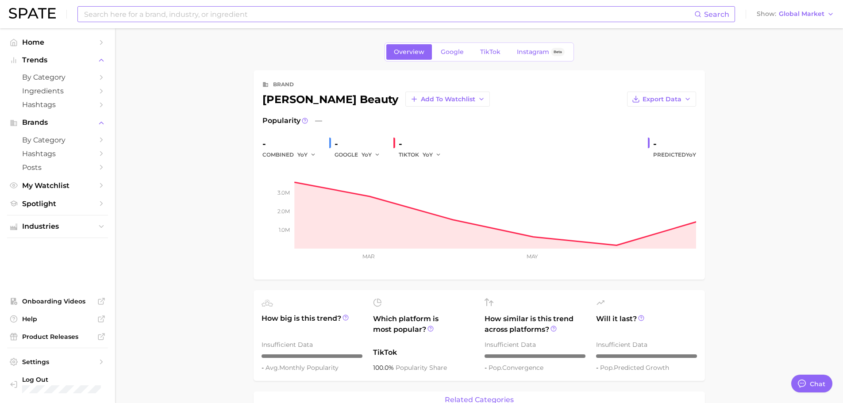
click at [135, 8] on input at bounding box center [388, 14] width 611 height 15
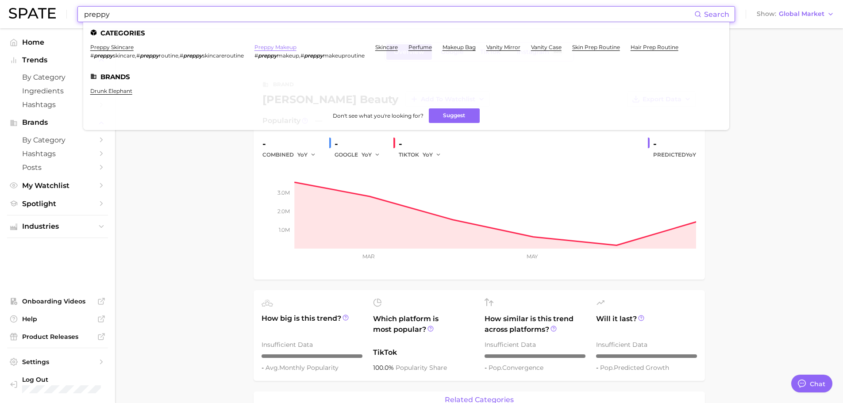
type input "preppy"
click at [285, 46] on link "preppy makeup" at bounding box center [275, 47] width 42 height 7
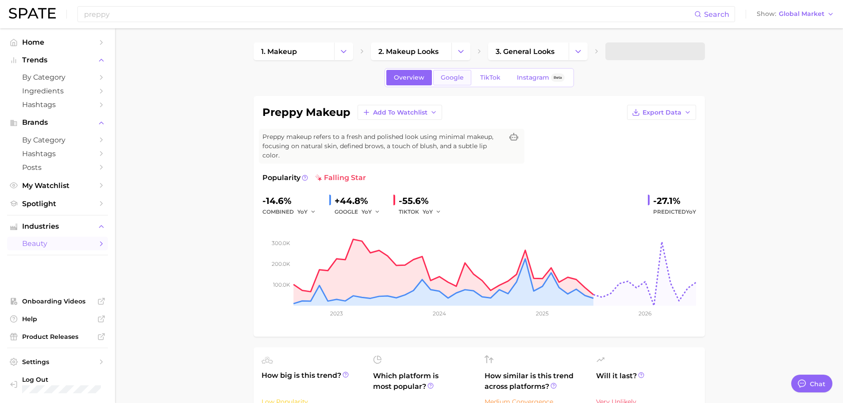
click at [456, 80] on span "Google" at bounding box center [452, 78] width 23 height 8
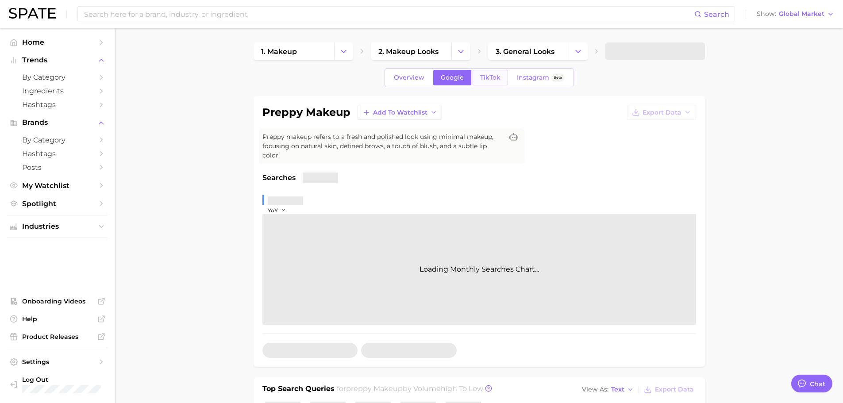
click at [494, 79] on span "TikTok" at bounding box center [490, 78] width 20 height 8
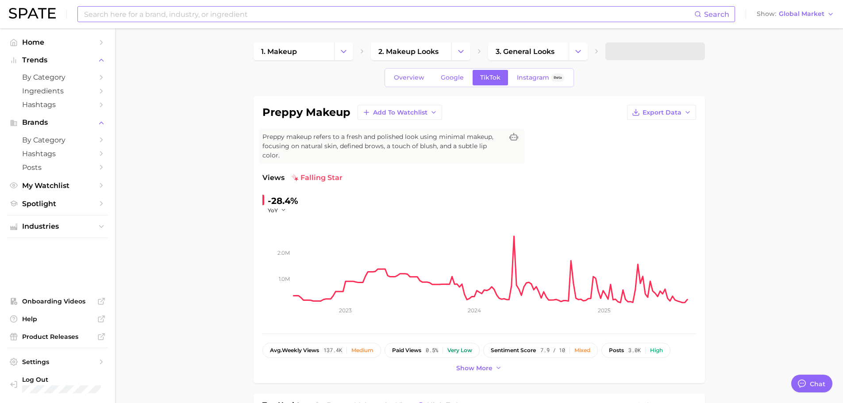
click at [191, 15] on input at bounding box center [388, 14] width 611 height 15
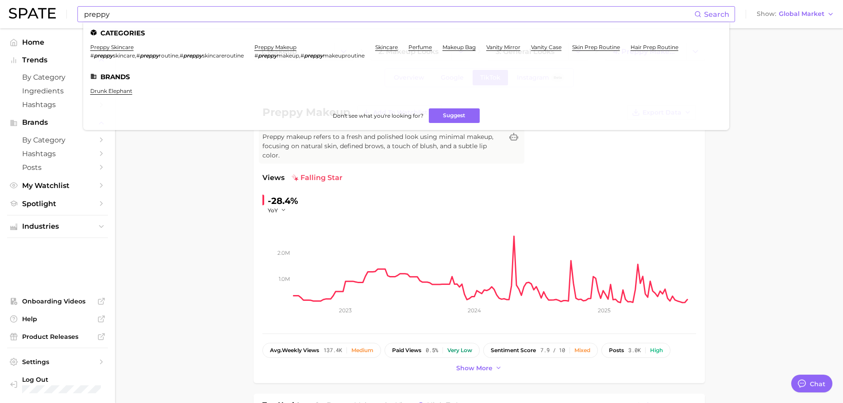
drag, startPoint x: 137, startPoint y: 6, endPoint x: 135, endPoint y: 13, distance: 6.9
click at [137, 8] on div "preppy Search Categories preppy skincare # preppy skincare , # preppy routine ,…" at bounding box center [406, 14] width 658 height 16
click at [135, 13] on input "preppy" at bounding box center [388, 14] width 611 height 15
click at [135, 21] on div "preppy Search Categories preppy skincare # preppy skincare , # preppy routine ,…" at bounding box center [406, 14] width 658 height 16
click at [135, 17] on input "preppy" at bounding box center [388, 14] width 611 height 15
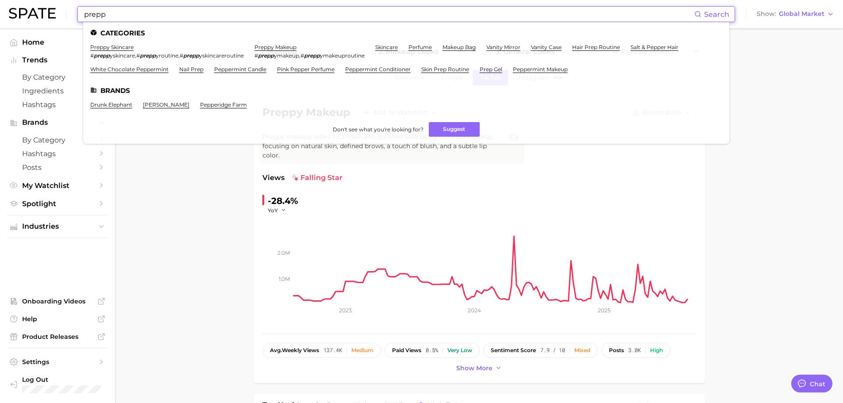
type input "preppy"
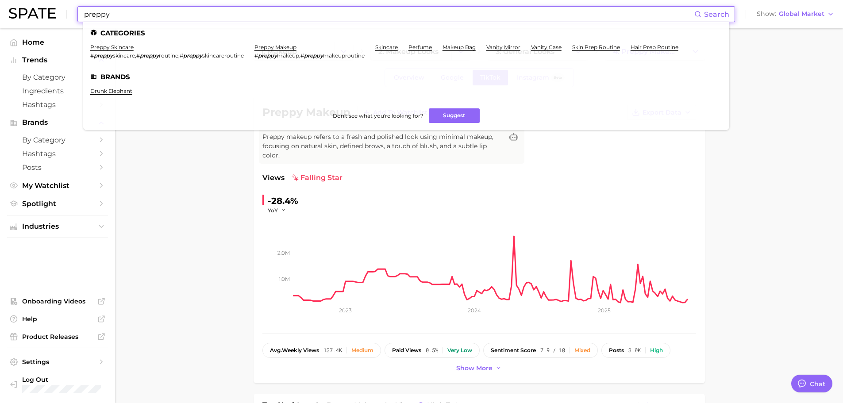
click at [146, 8] on input "preppy" at bounding box center [388, 14] width 611 height 15
click at [440, 112] on button "Suggest" at bounding box center [454, 115] width 51 height 15
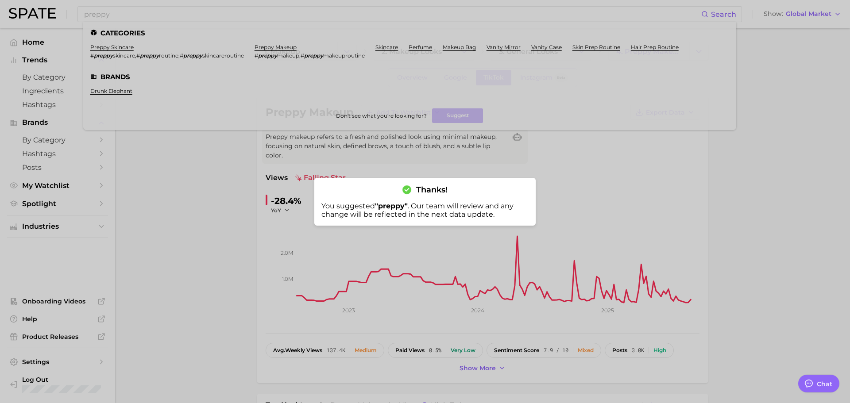
click at [383, 83] on div at bounding box center [425, 201] width 850 height 403
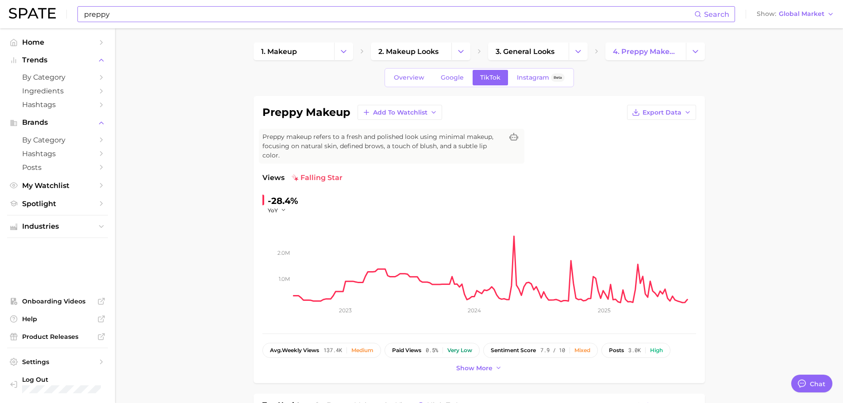
click at [119, 15] on input "preppy" at bounding box center [388, 14] width 611 height 15
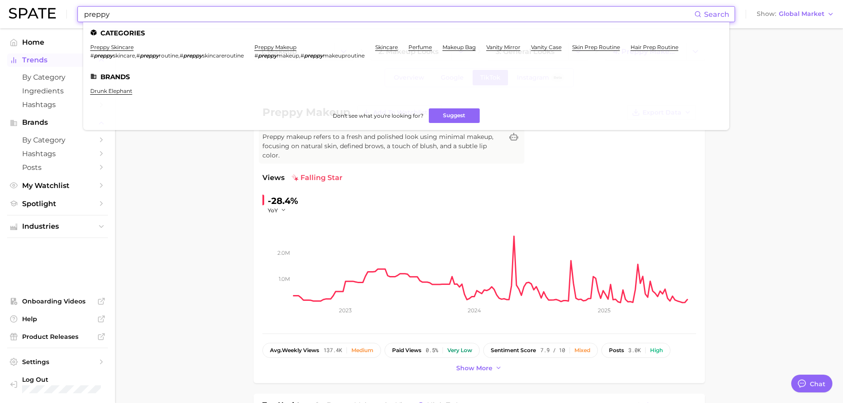
click at [49, 62] on span "Trends" at bounding box center [57, 60] width 71 height 8
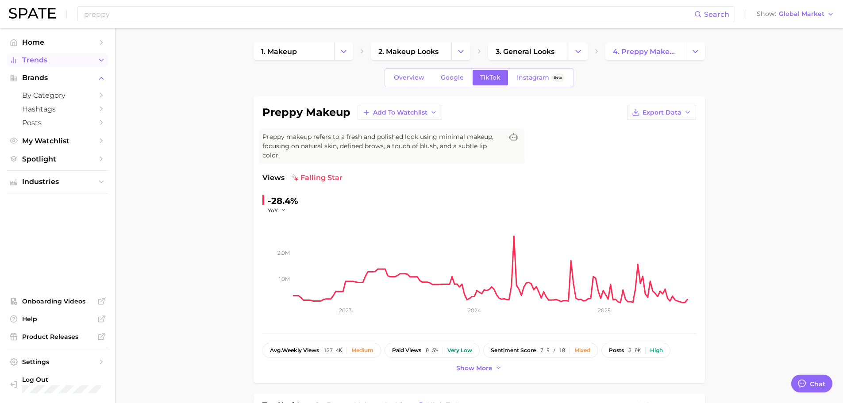
click at [69, 59] on span "Trends" at bounding box center [57, 60] width 71 height 8
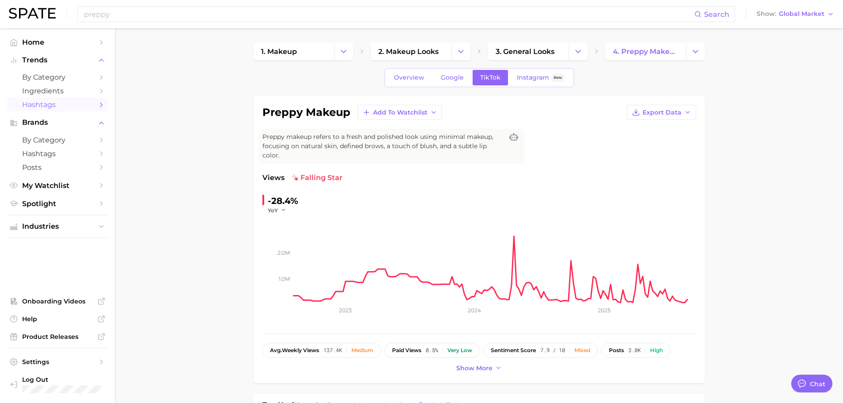
click at [61, 104] on span "Hashtags" at bounding box center [57, 104] width 71 height 8
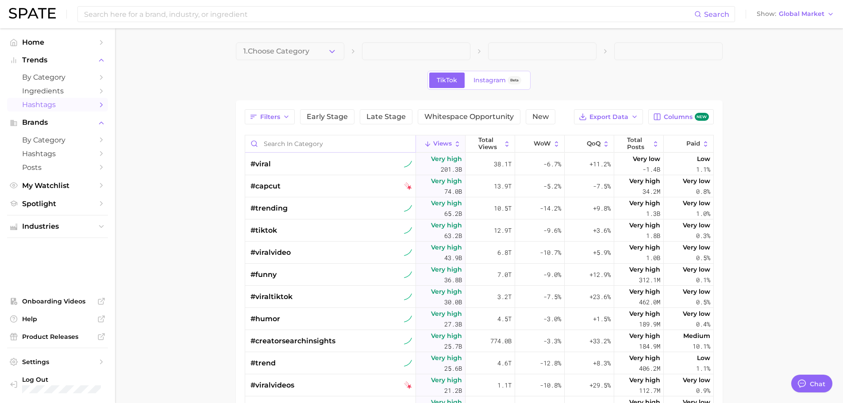
click at [326, 144] on input "Search in category" at bounding box center [330, 143] width 170 height 17
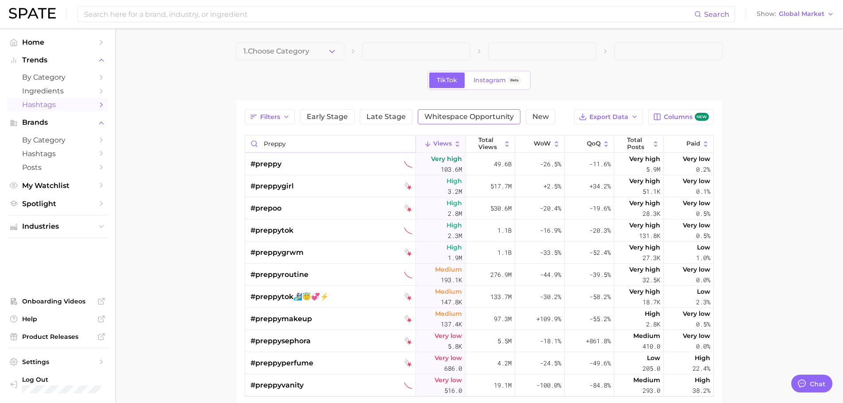
type input "preppy"
click at [503, 121] on button "Whitespace Opportunity" at bounding box center [469, 116] width 103 height 15
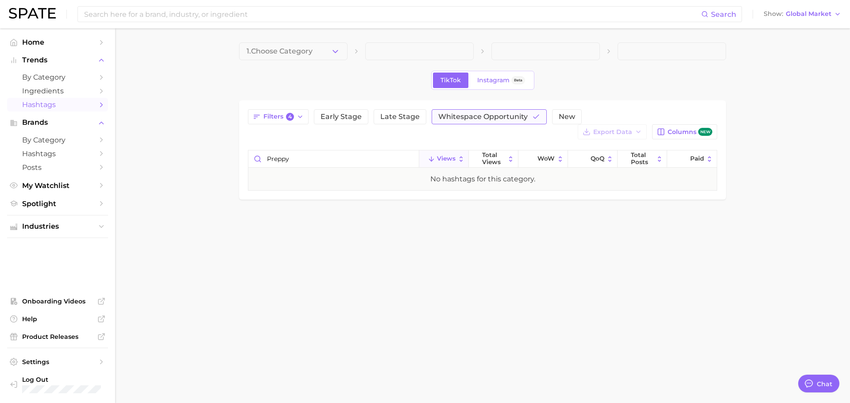
click at [484, 118] on span "Whitespace Opportunity" at bounding box center [482, 116] width 89 height 7
